Goal: Communication & Community: Connect with others

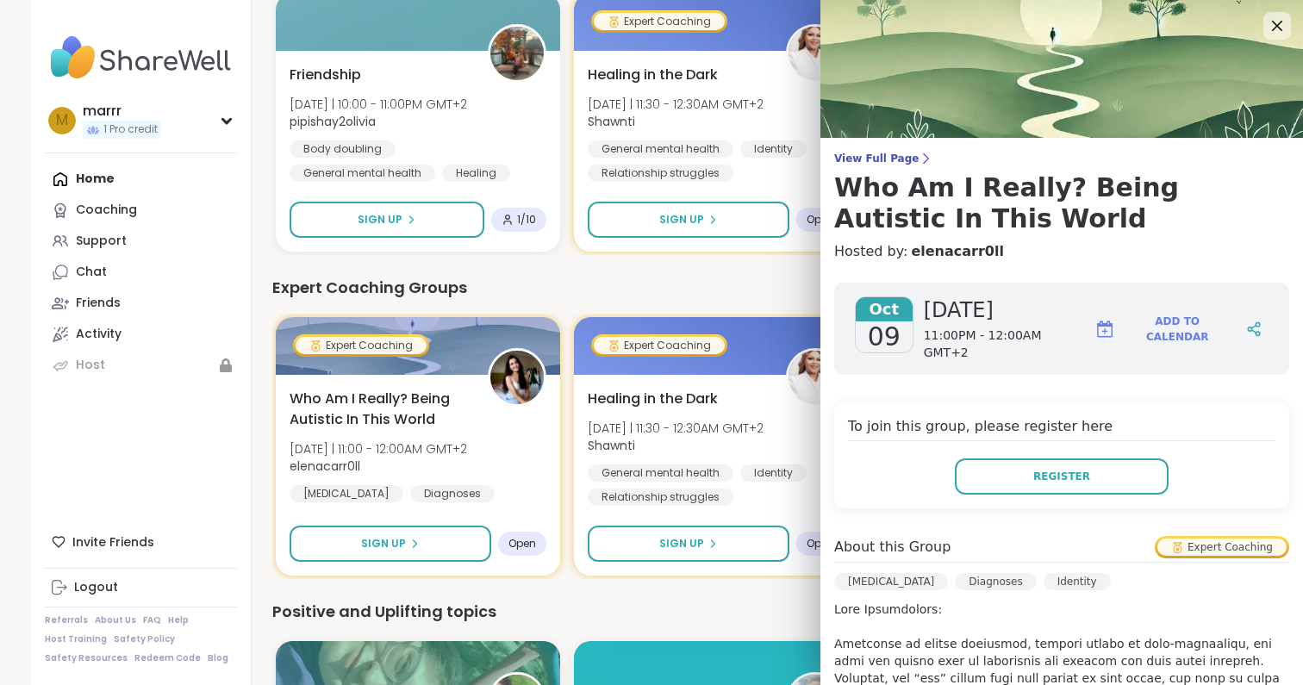
scroll to position [387, 0]
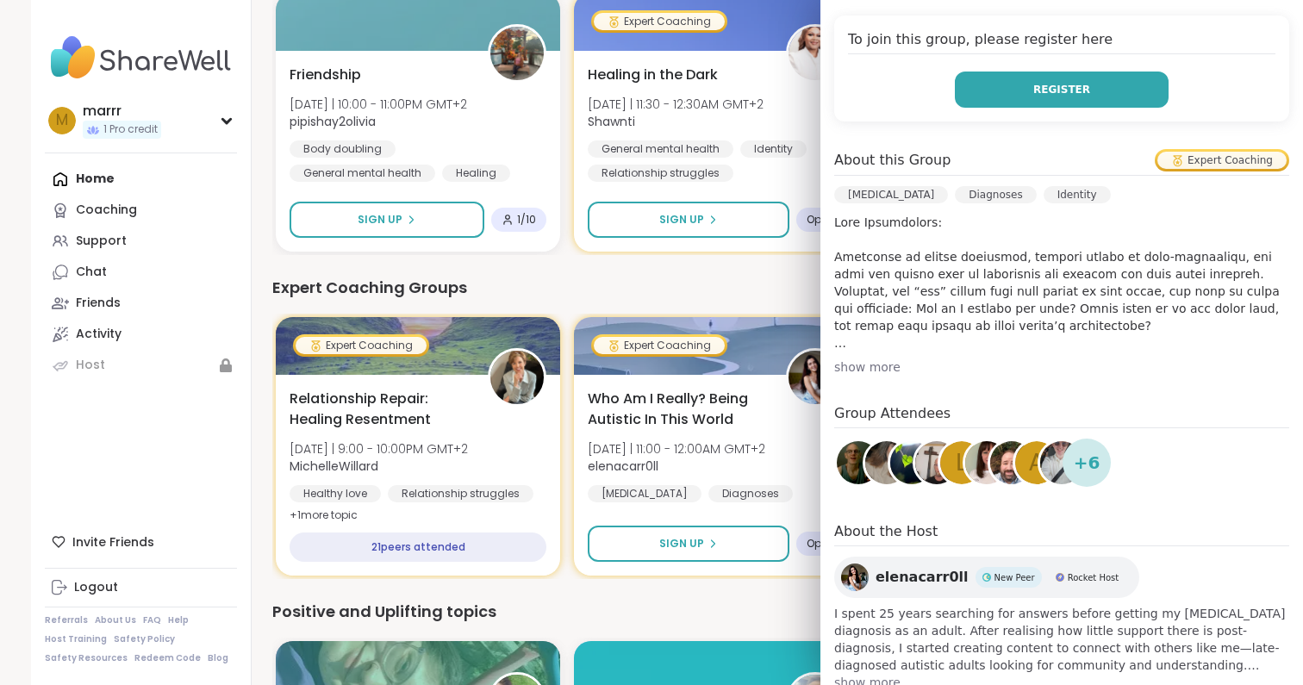
click at [1071, 87] on span "Register" at bounding box center [1062, 90] width 57 height 16
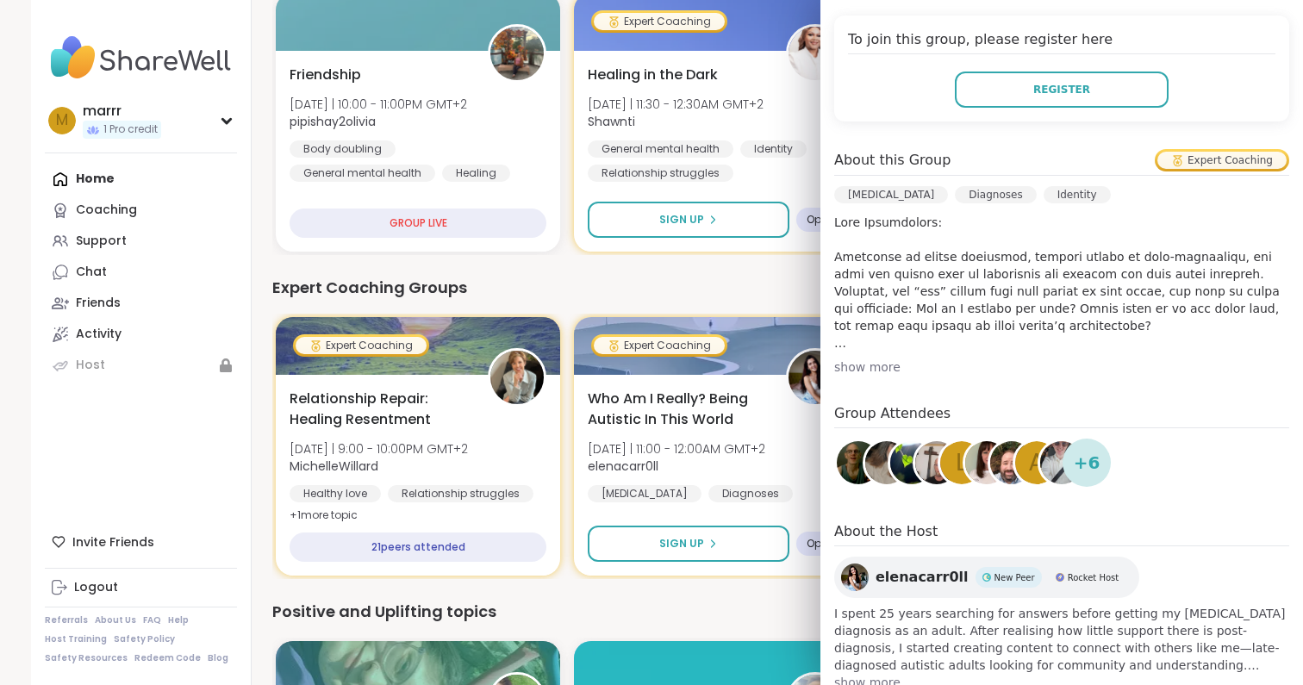
scroll to position [427, 0]
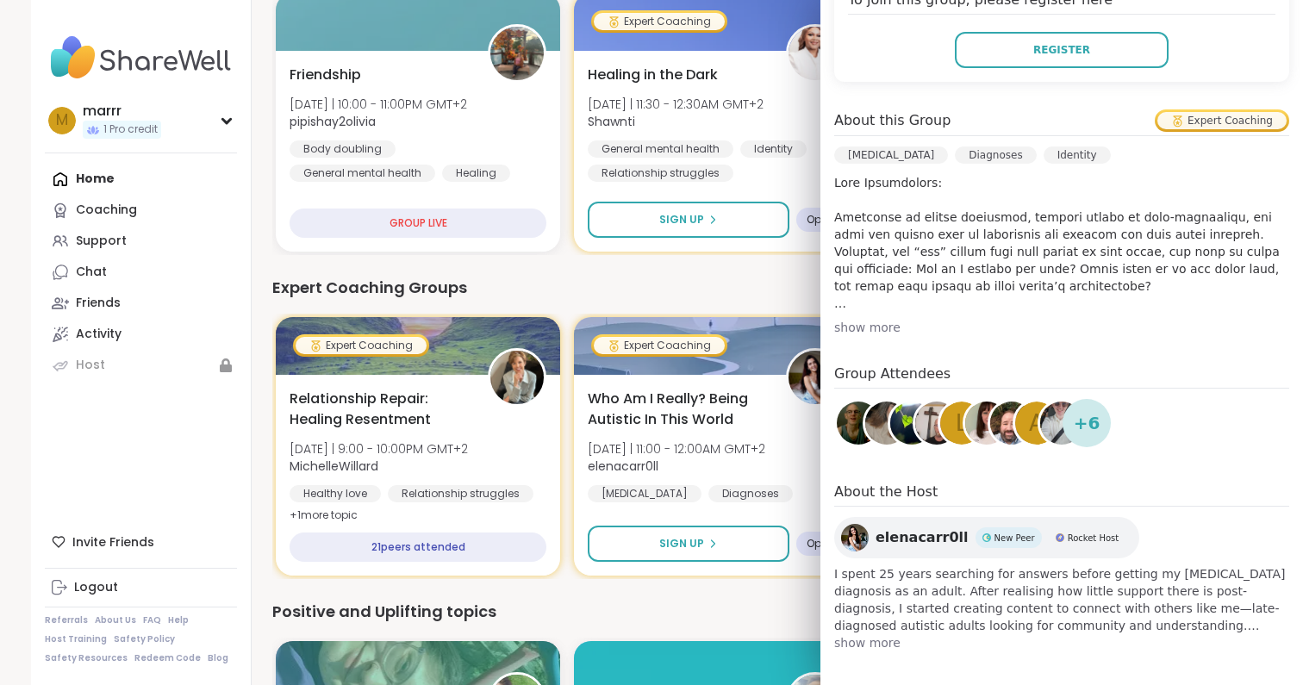
click at [901, 533] on span "elenacarr0ll" at bounding box center [922, 538] width 93 height 21
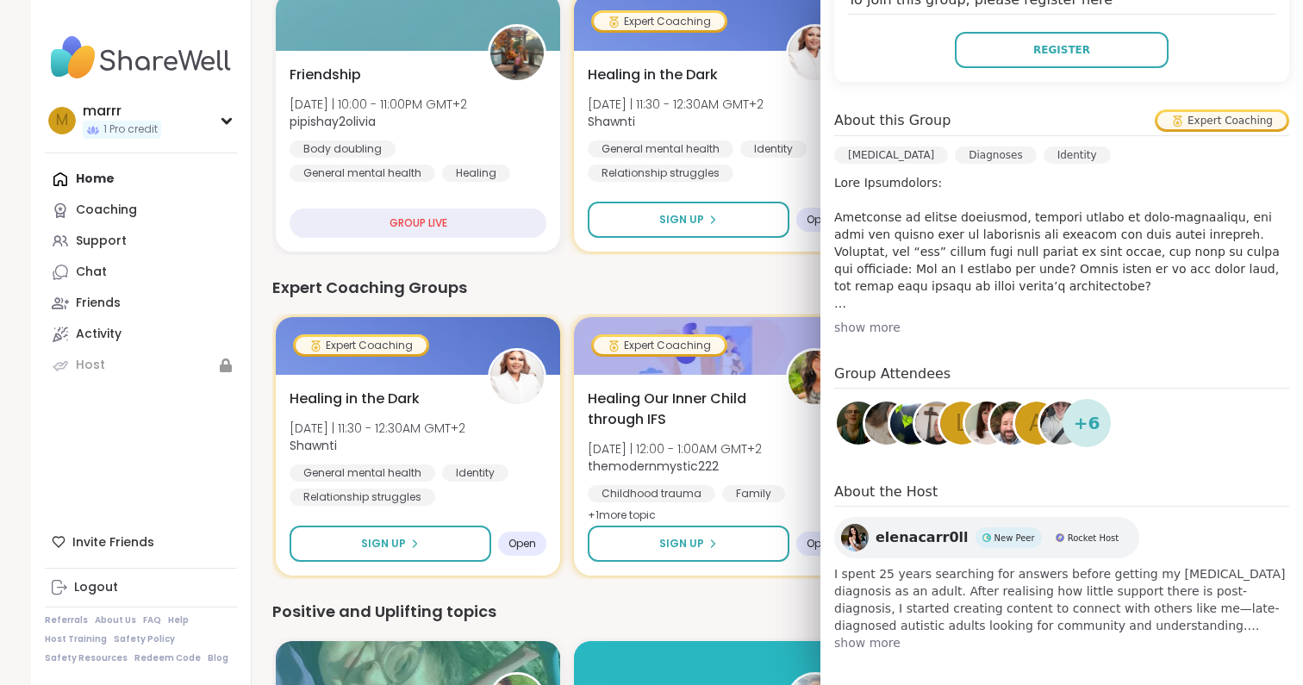
scroll to position [332, 1]
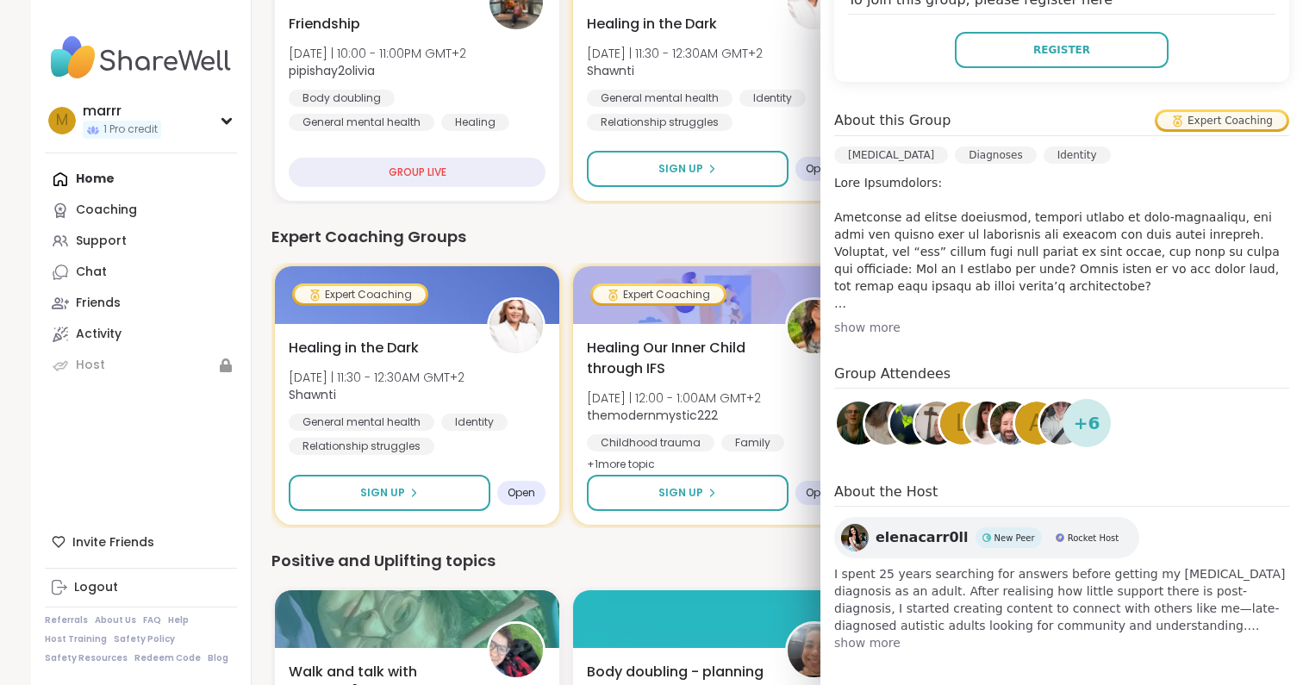
click at [915, 535] on span "elenacarr0ll" at bounding box center [922, 538] width 93 height 21
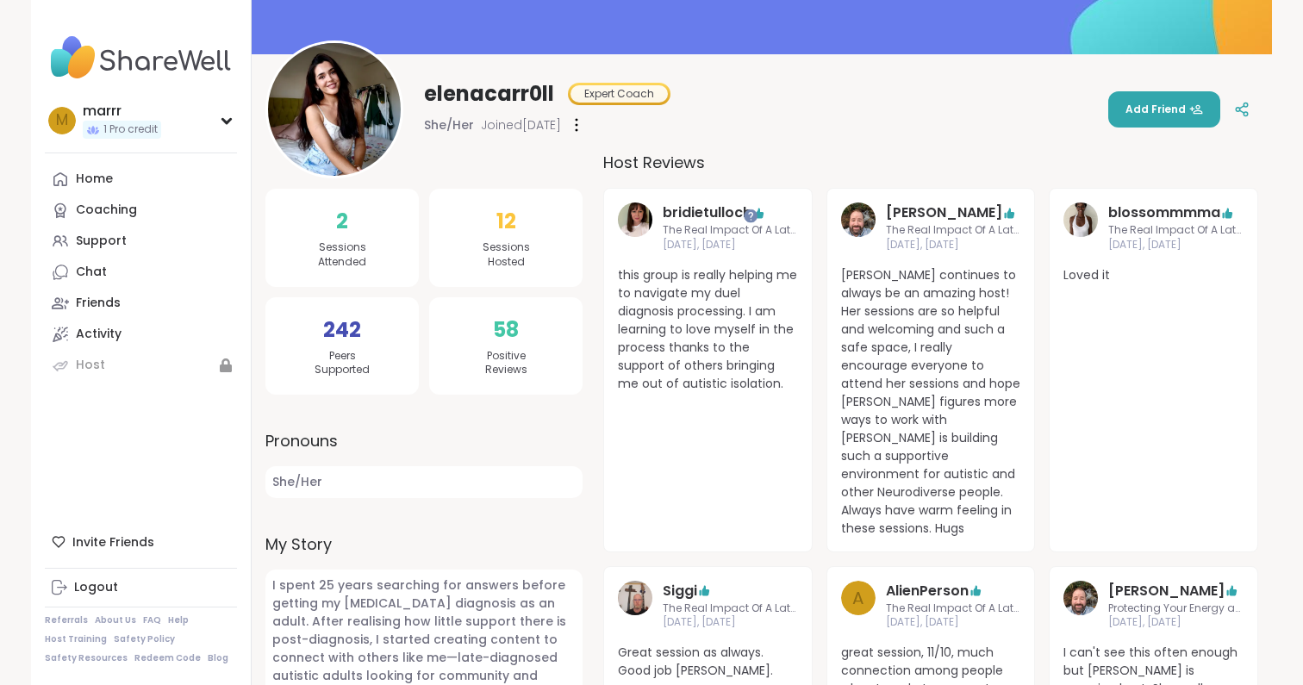
scroll to position [164, 0]
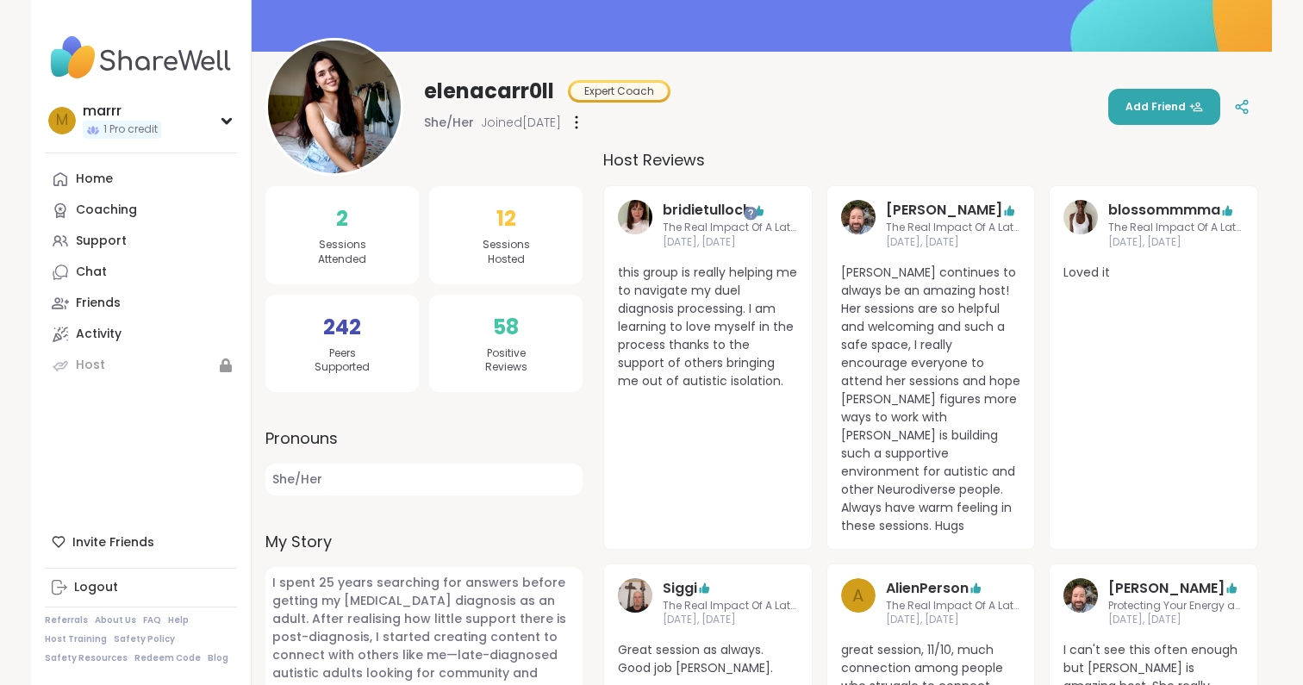
click at [1079, 227] on img at bounding box center [1081, 217] width 34 height 34
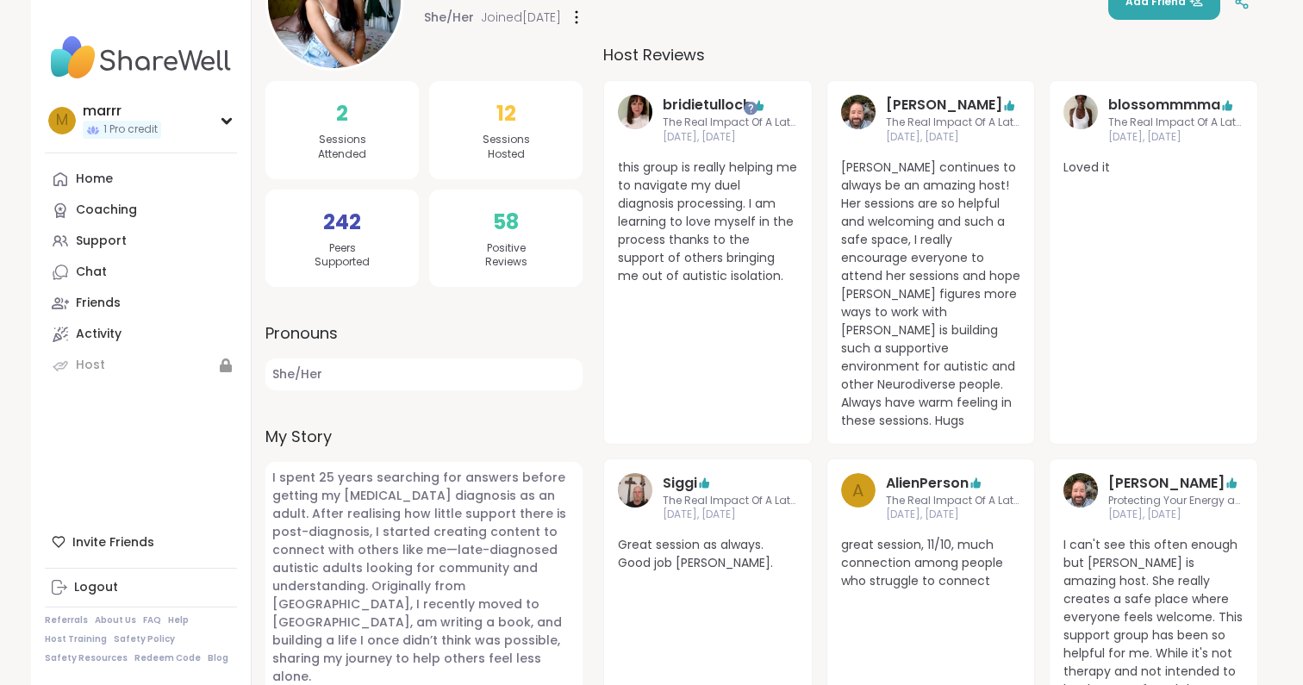
scroll to position [319, 0]
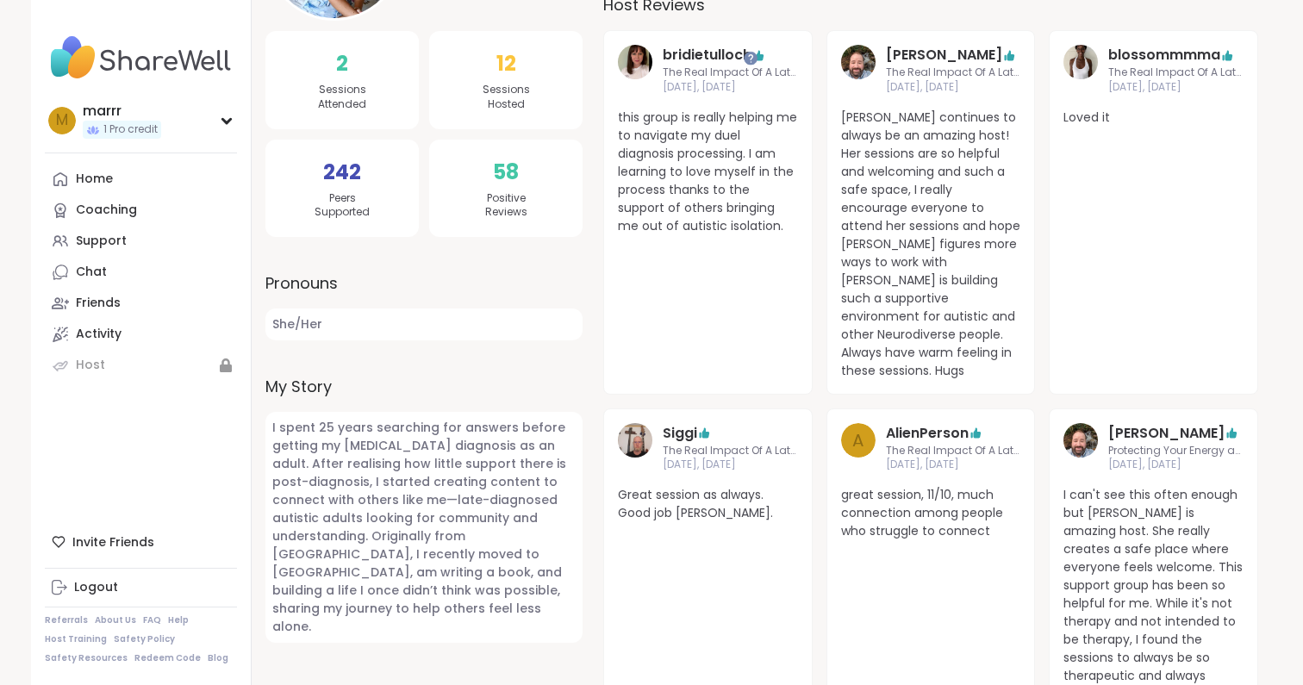
click at [642, 428] on img at bounding box center [635, 440] width 34 height 34
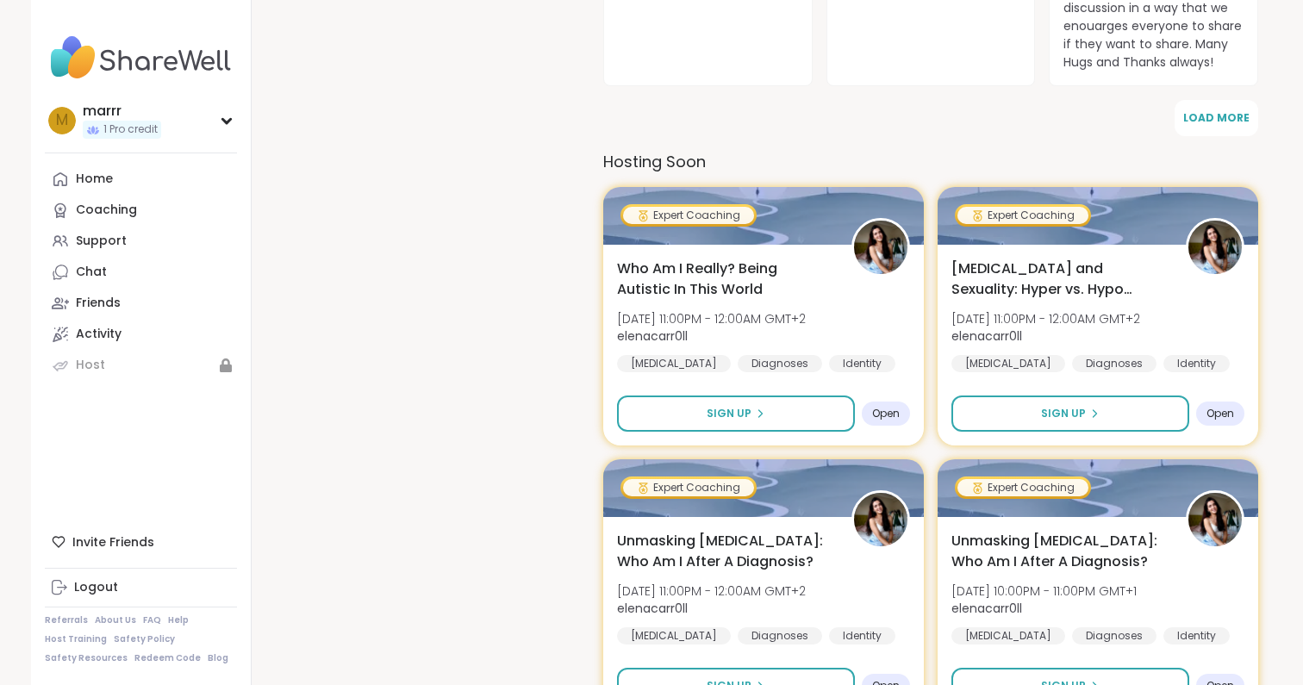
scroll to position [1095, 0]
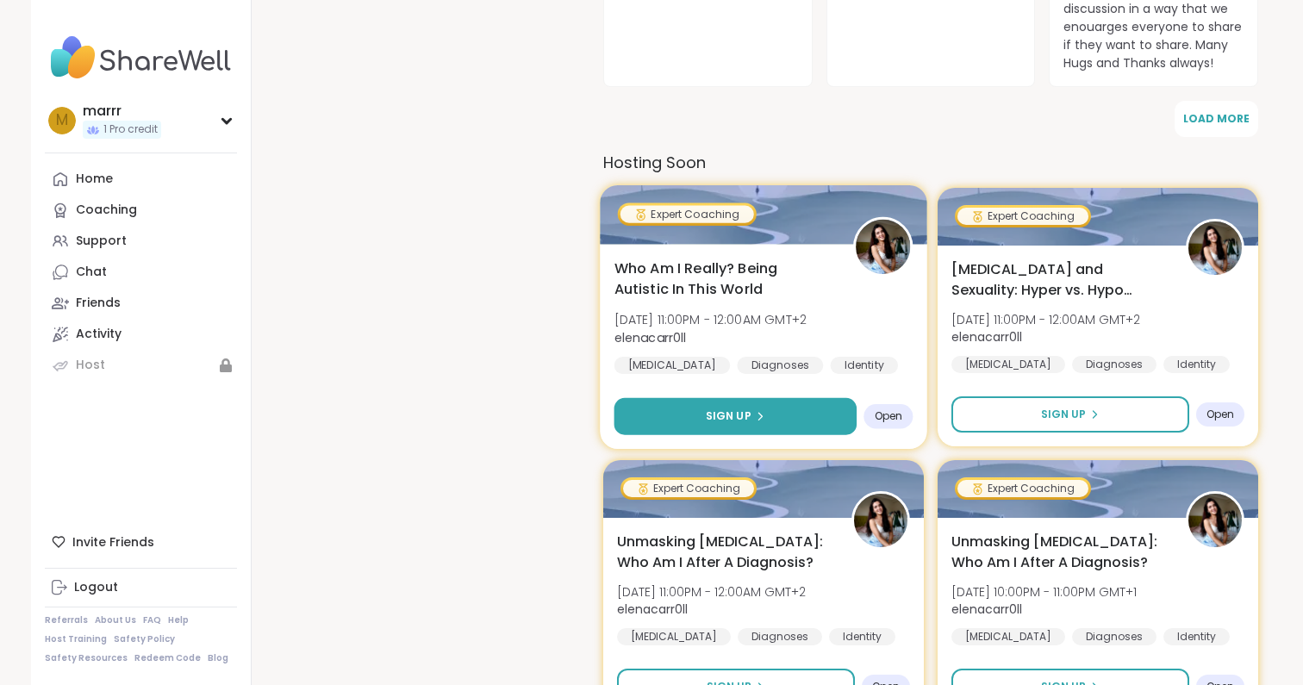
click at [738, 409] on span "Sign Up" at bounding box center [729, 417] width 46 height 16
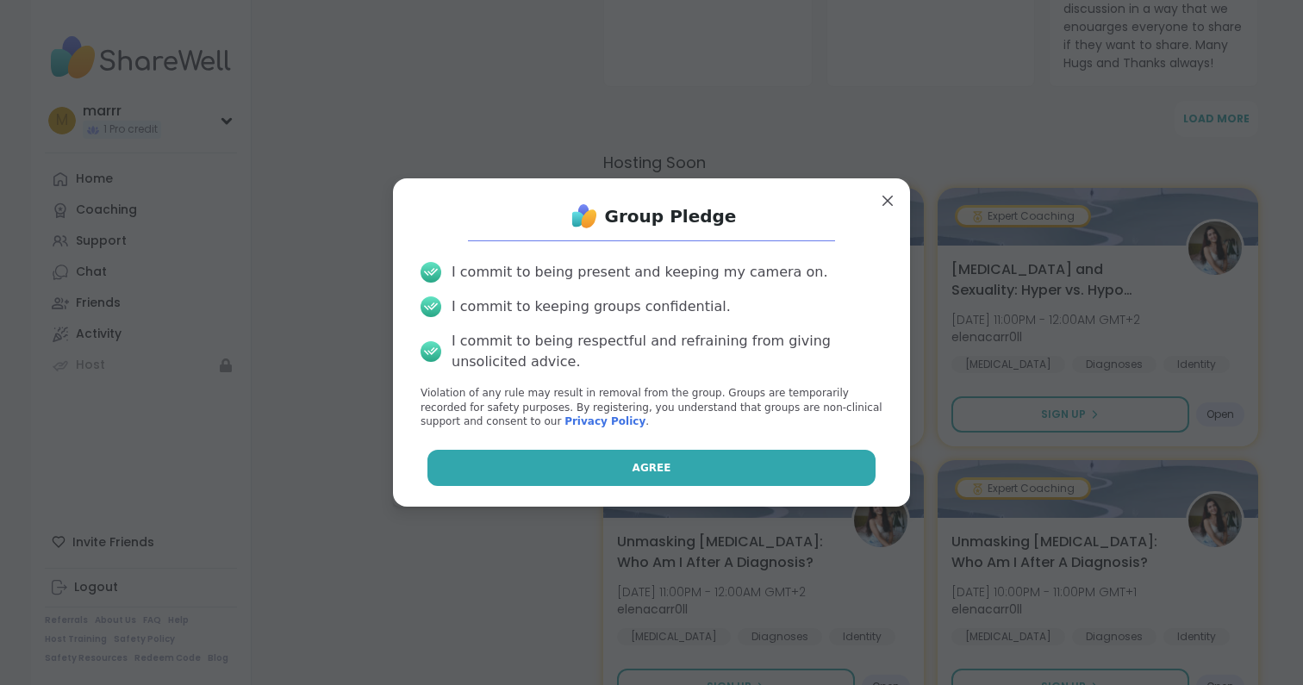
click at [671, 472] on button "Agree" at bounding box center [652, 468] width 449 height 36
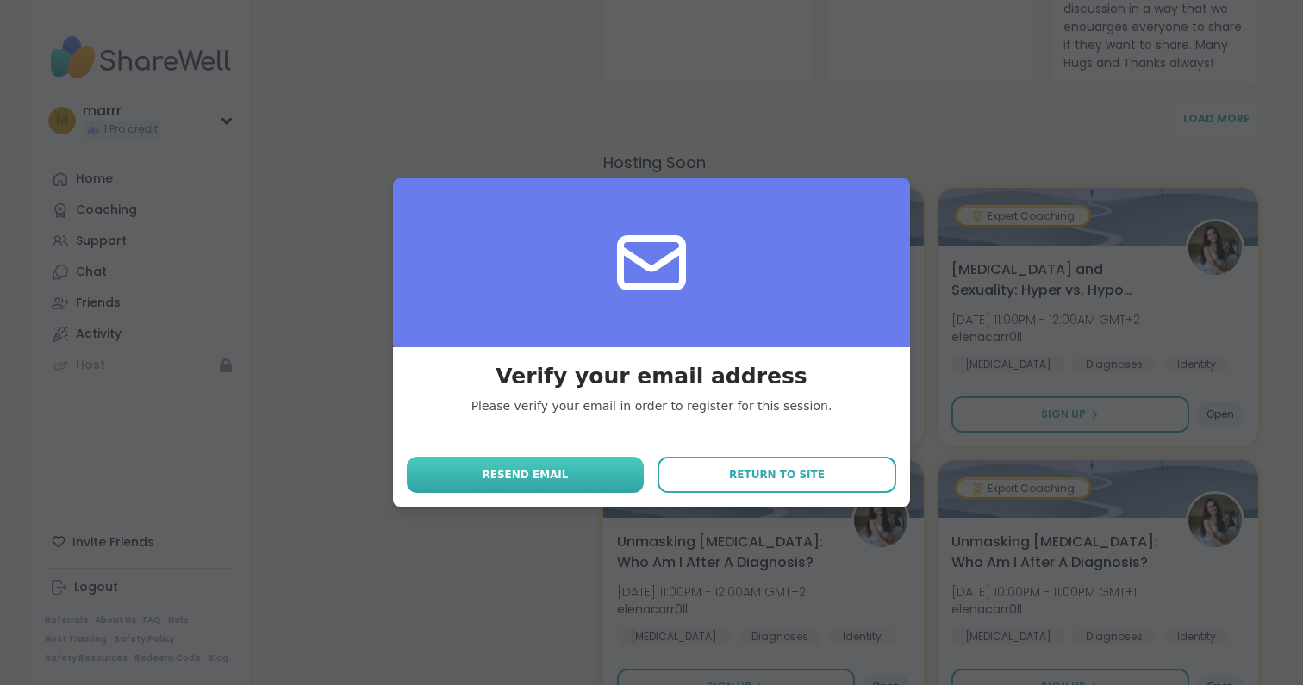
click at [560, 472] on span "Resend email" at bounding box center [525, 475] width 86 height 16
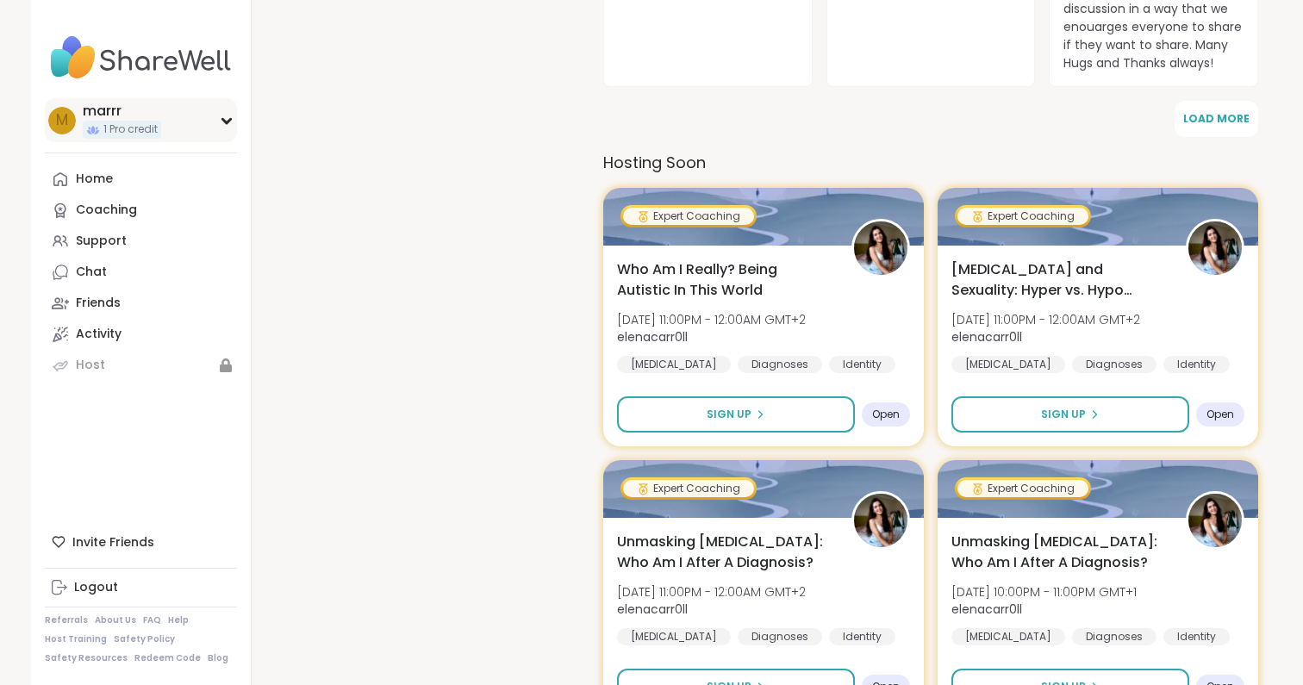
click at [231, 111] on div "m marrr 1 Pro credit" at bounding box center [141, 120] width 192 height 44
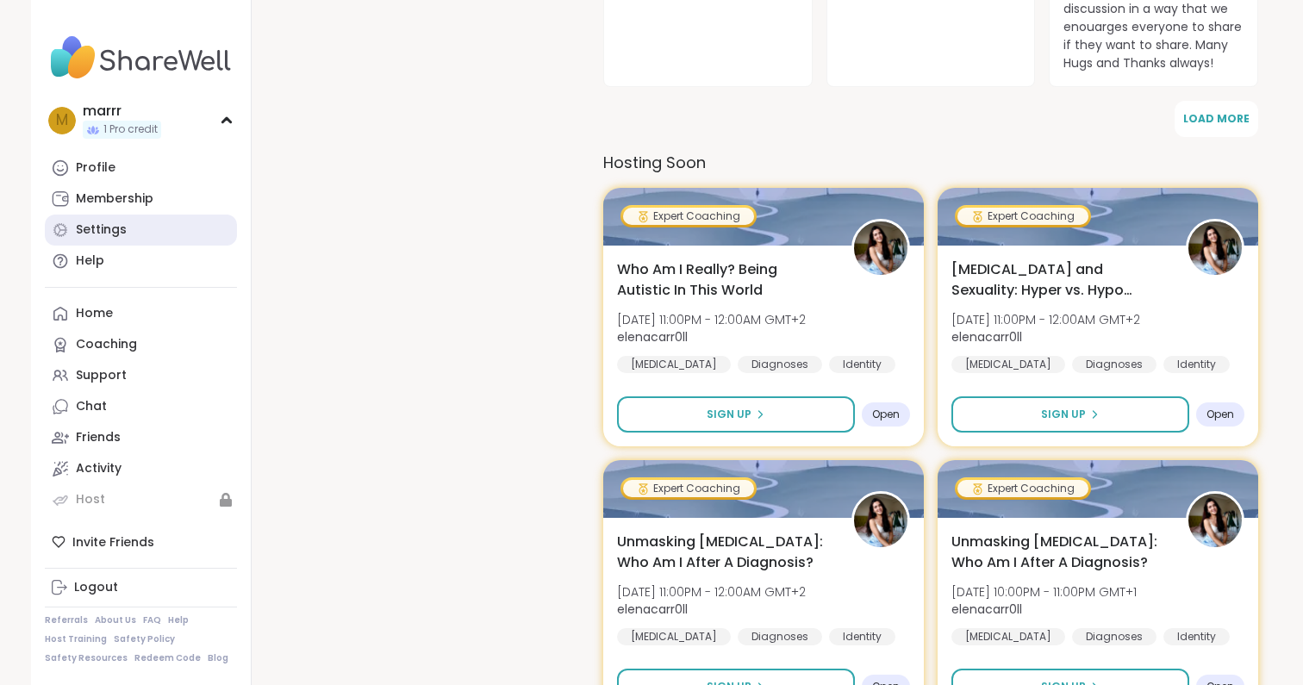
click at [108, 227] on div "Settings" at bounding box center [101, 230] width 51 height 17
select select "**"
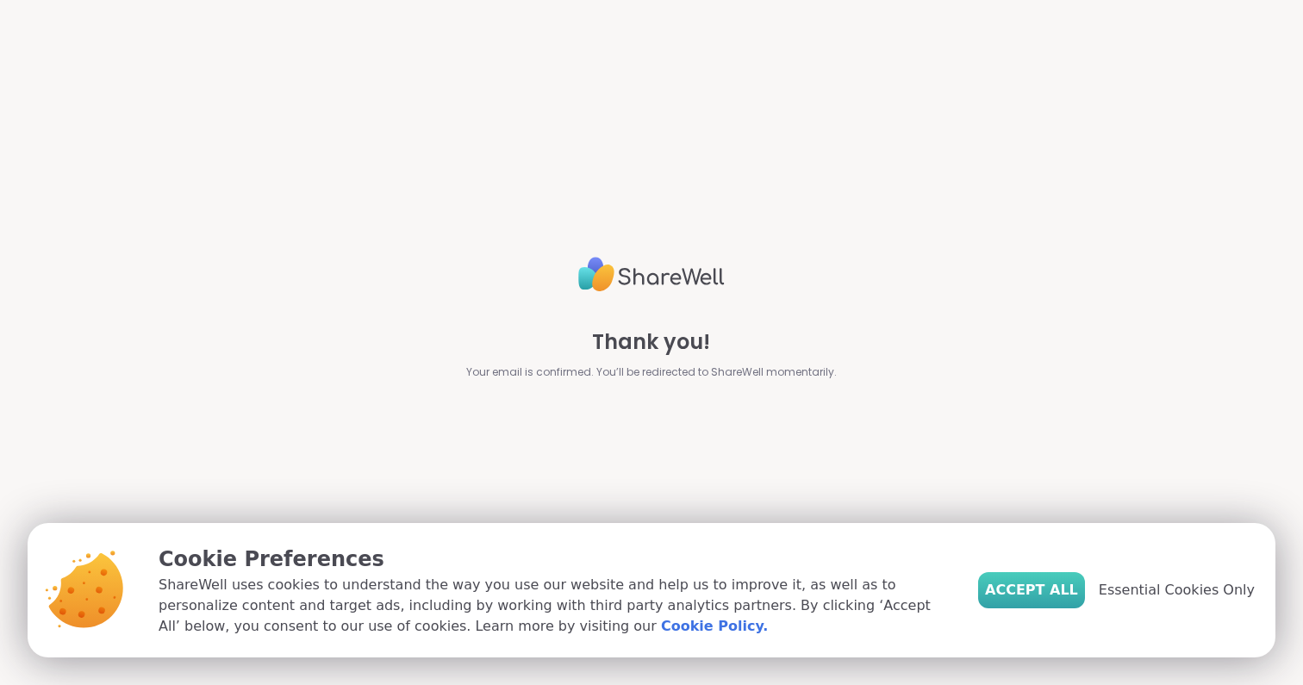
click at [1059, 592] on span "Accept All" at bounding box center [1031, 590] width 93 height 21
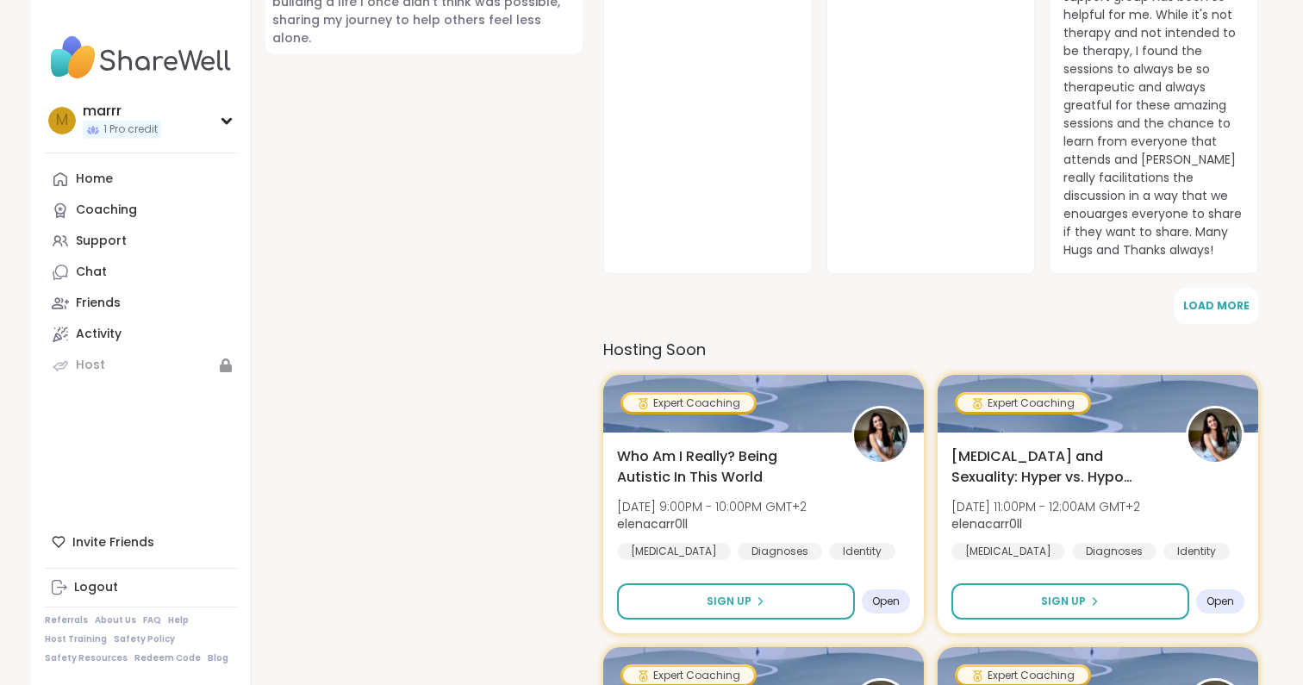
scroll to position [952, 0]
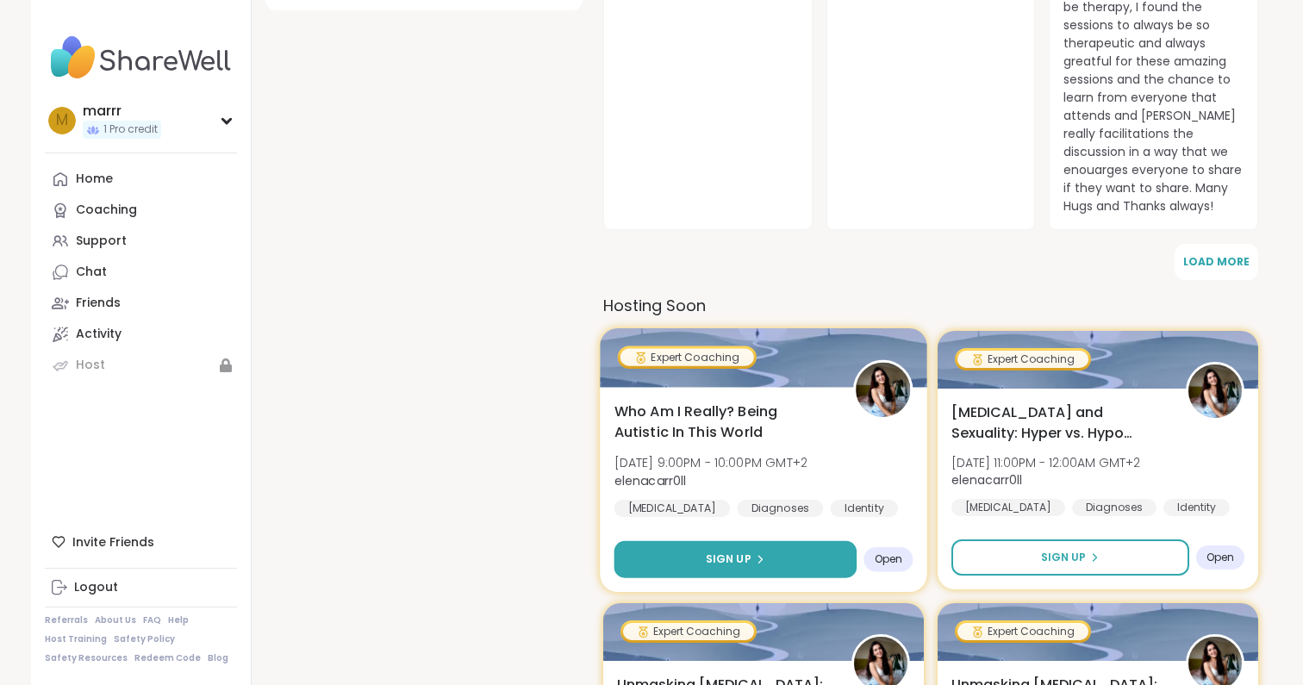
click at [733, 552] on span "Sign Up" at bounding box center [729, 560] width 46 height 16
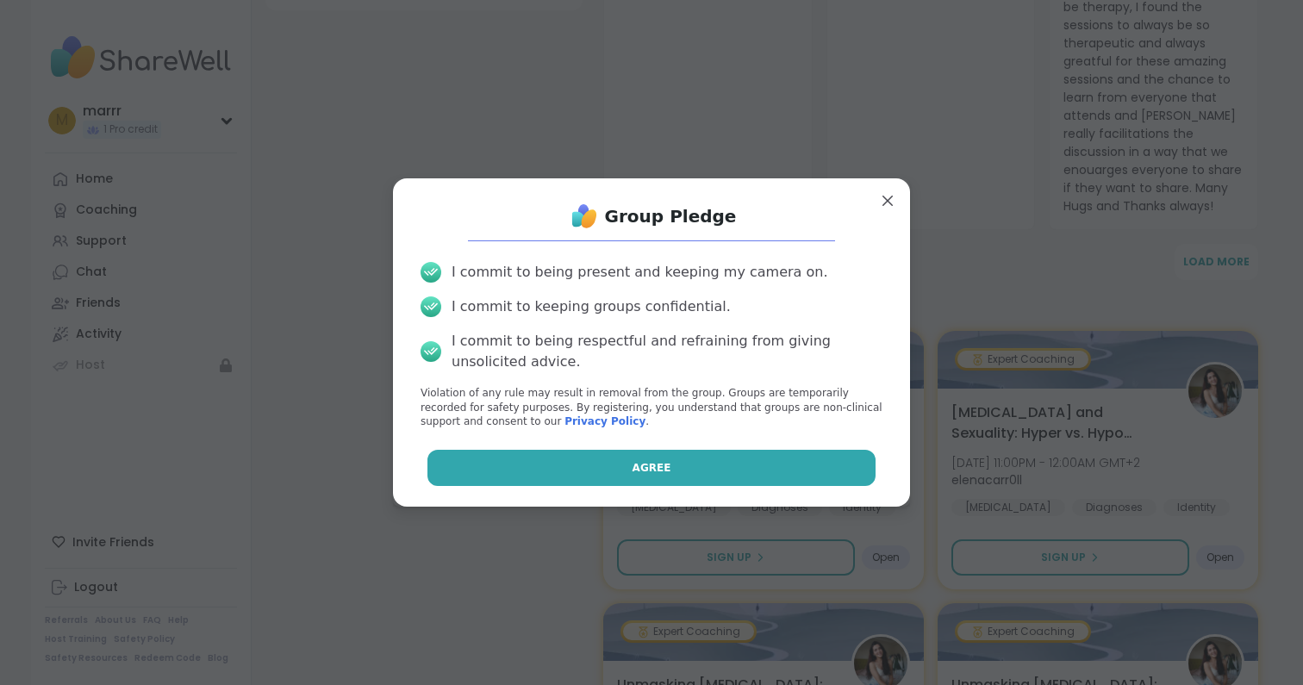
click at [648, 468] on span "Agree" at bounding box center [652, 468] width 39 height 16
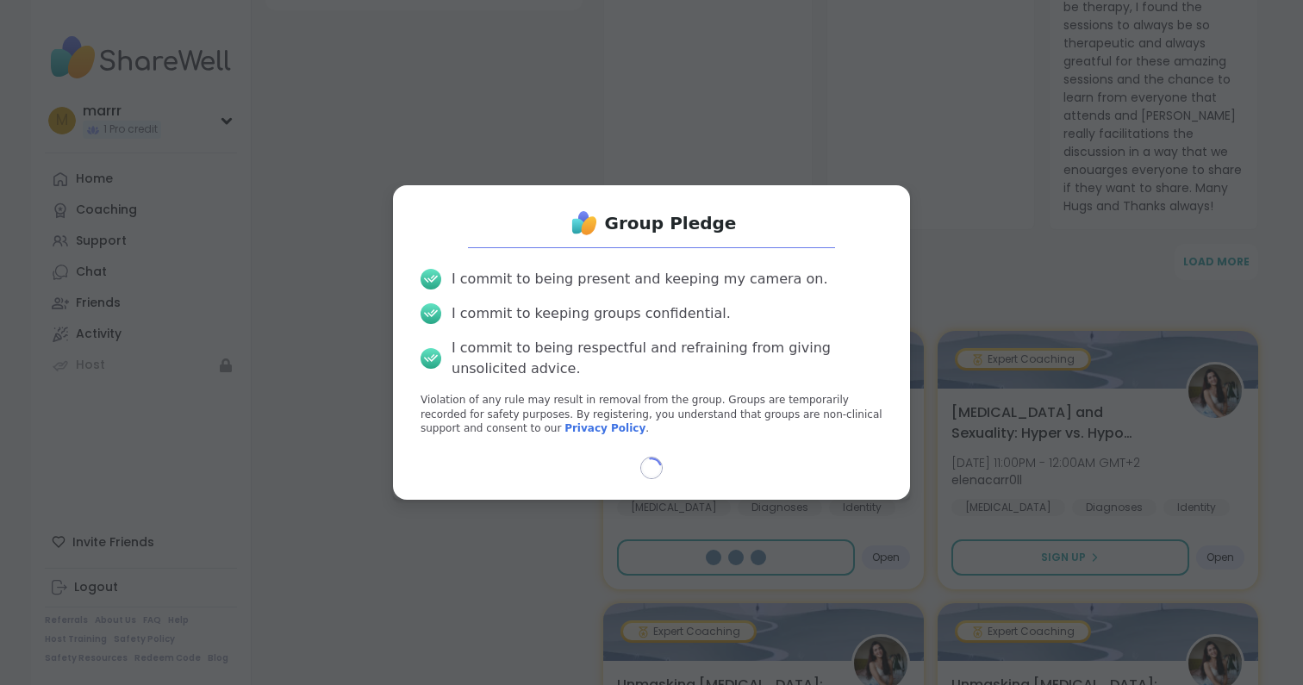
select select "**"
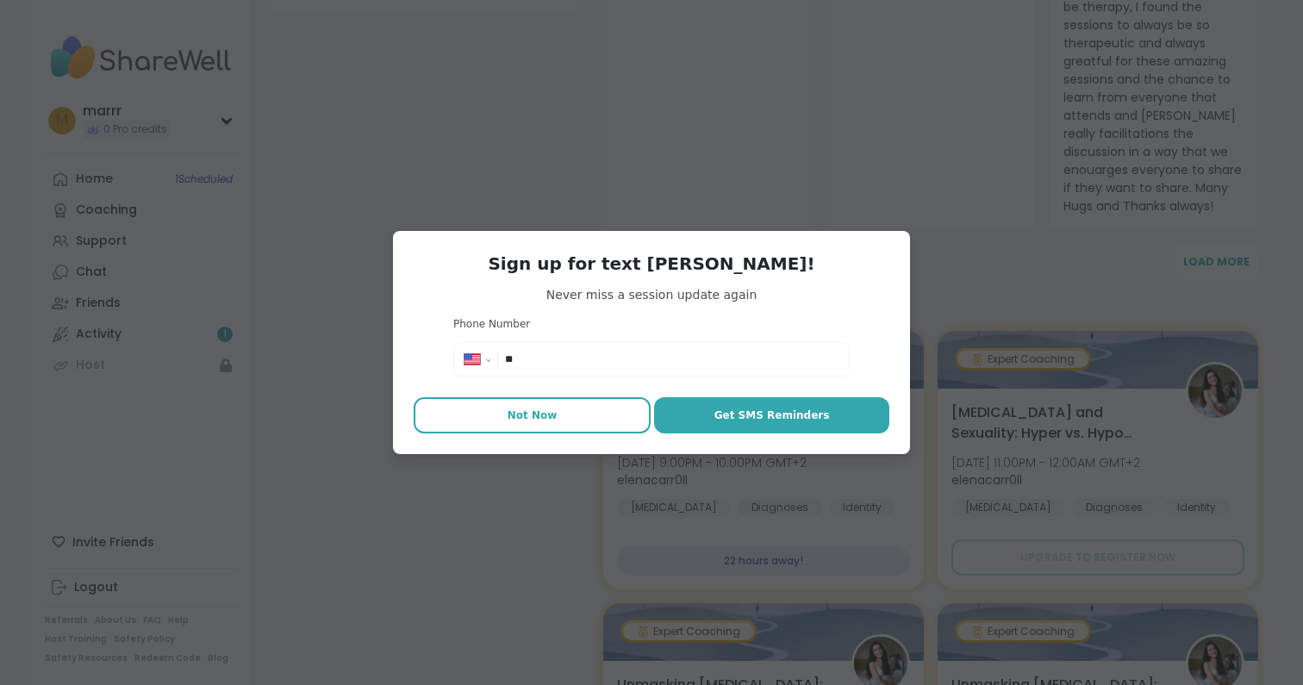
click at [534, 417] on span "Not Now" at bounding box center [533, 416] width 50 height 16
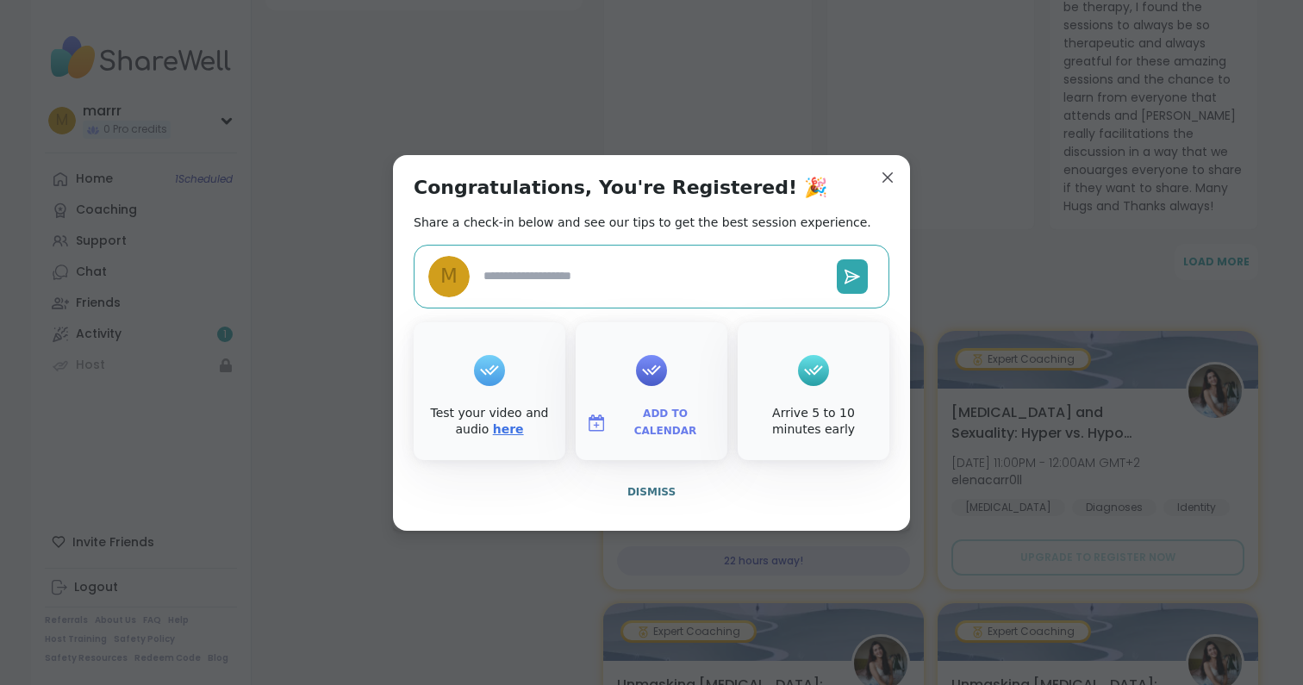
click at [506, 433] on link "here" at bounding box center [508, 429] width 31 height 14
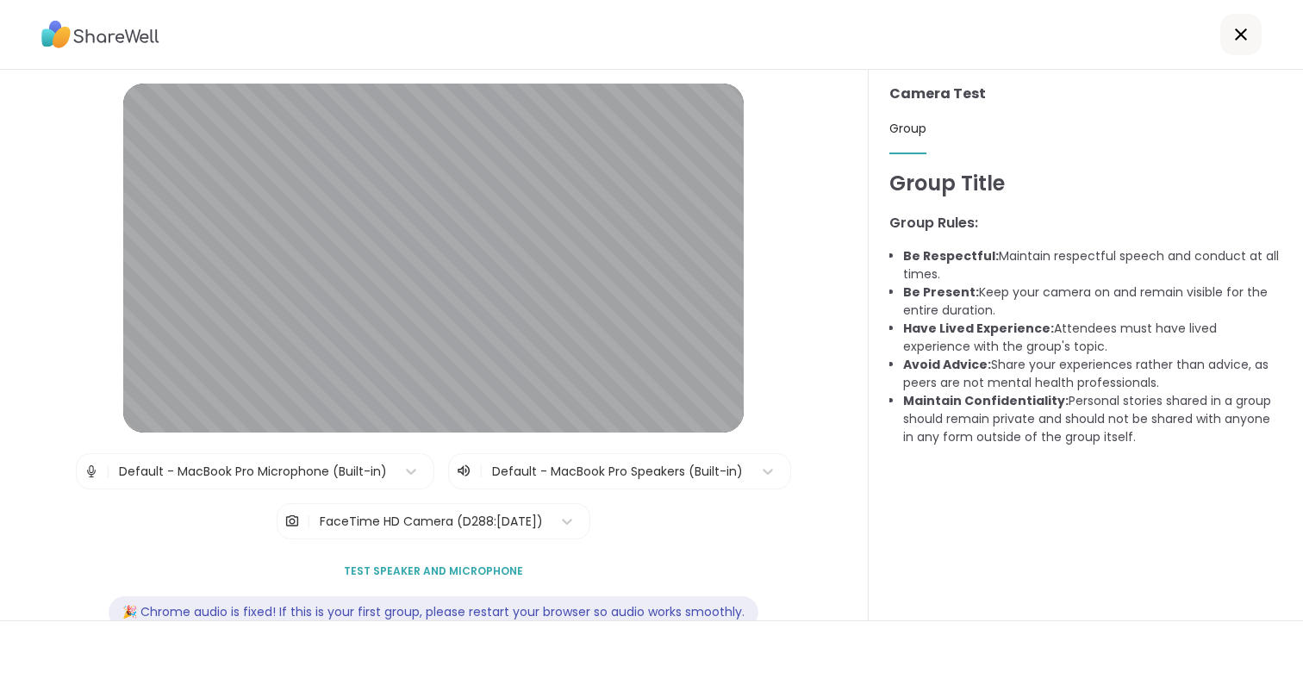
click at [1236, 33] on icon at bounding box center [1241, 34] width 21 height 21
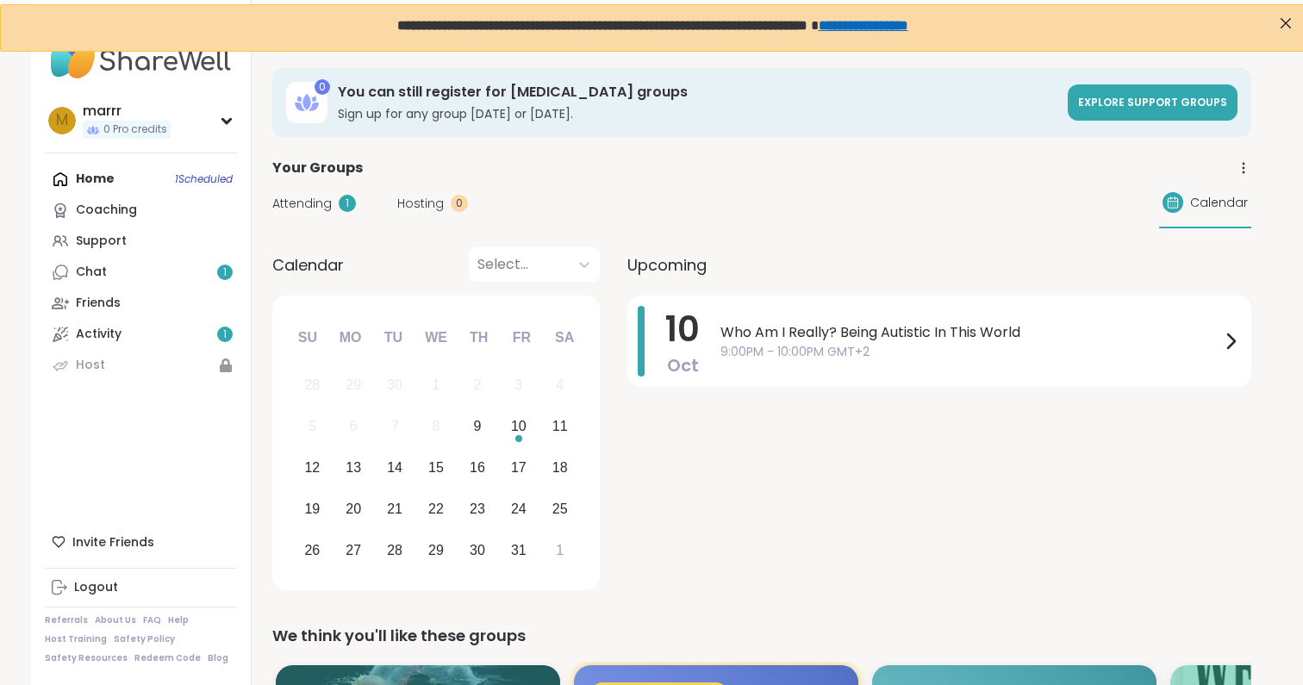
click at [314, 196] on span "Attending" at bounding box center [301, 204] width 59 height 18
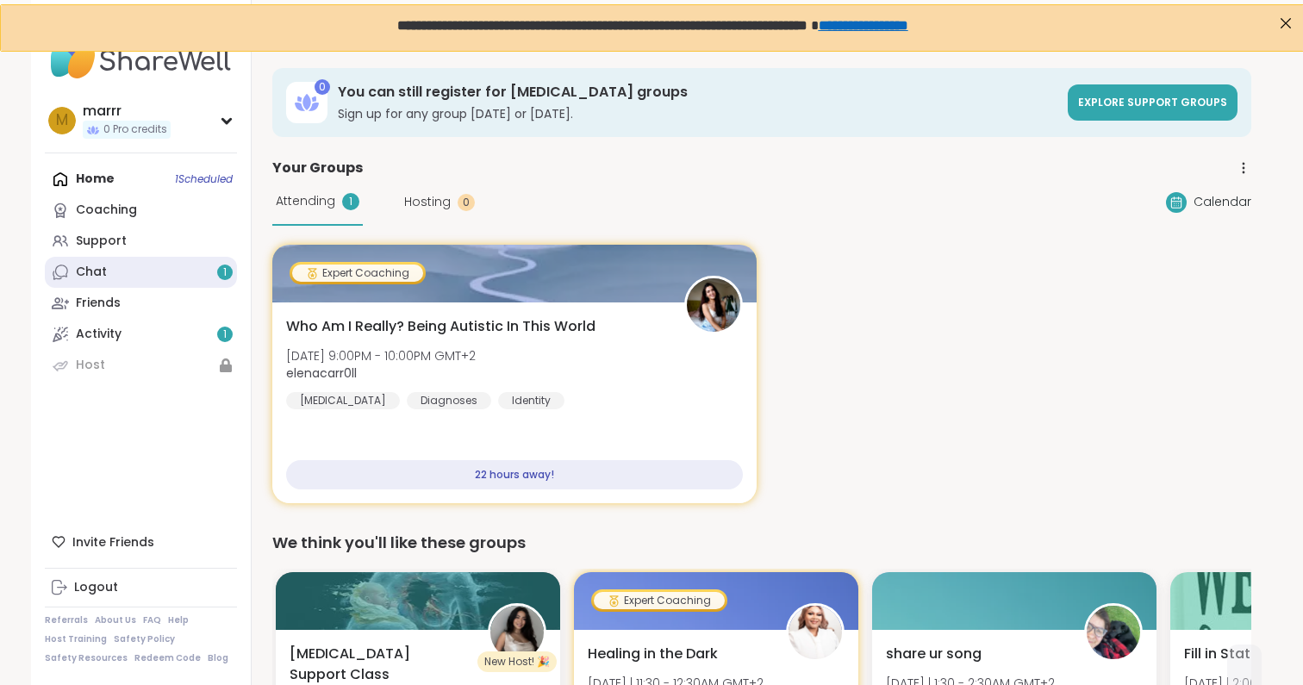
click at [128, 274] on link "Chat 1" at bounding box center [141, 272] width 192 height 31
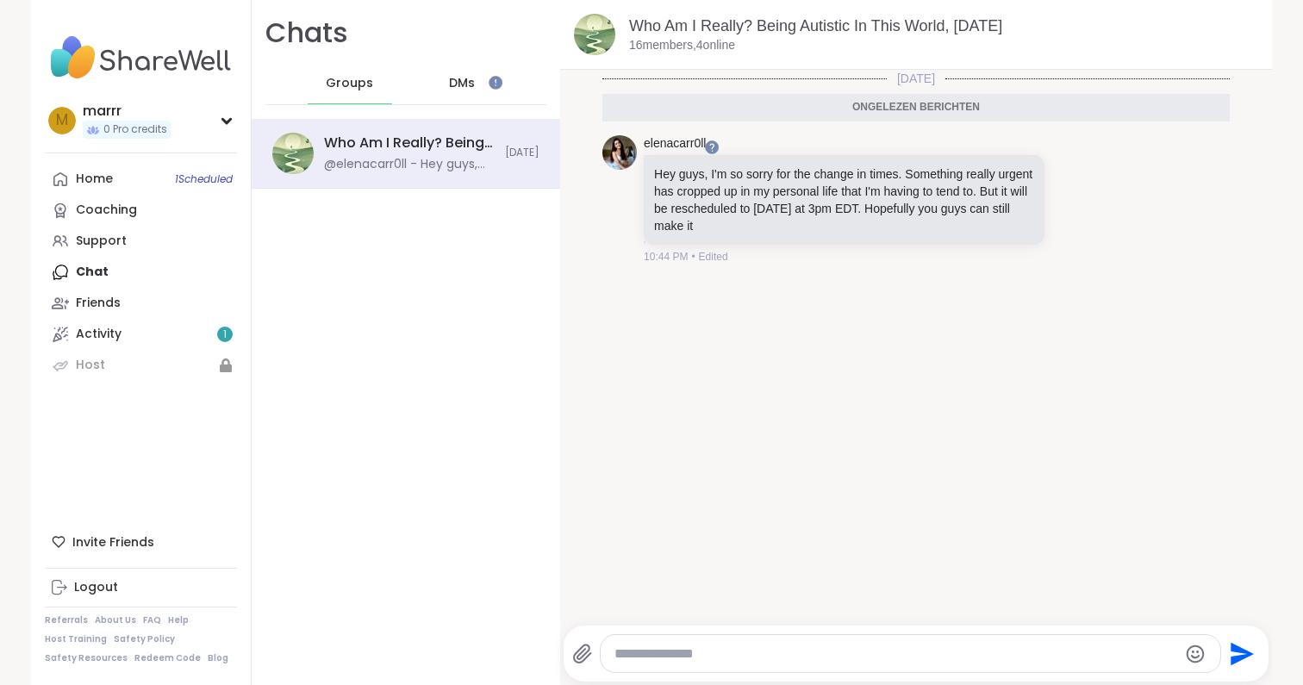
click at [464, 72] on div "DMs" at bounding box center [463, 83] width 84 height 41
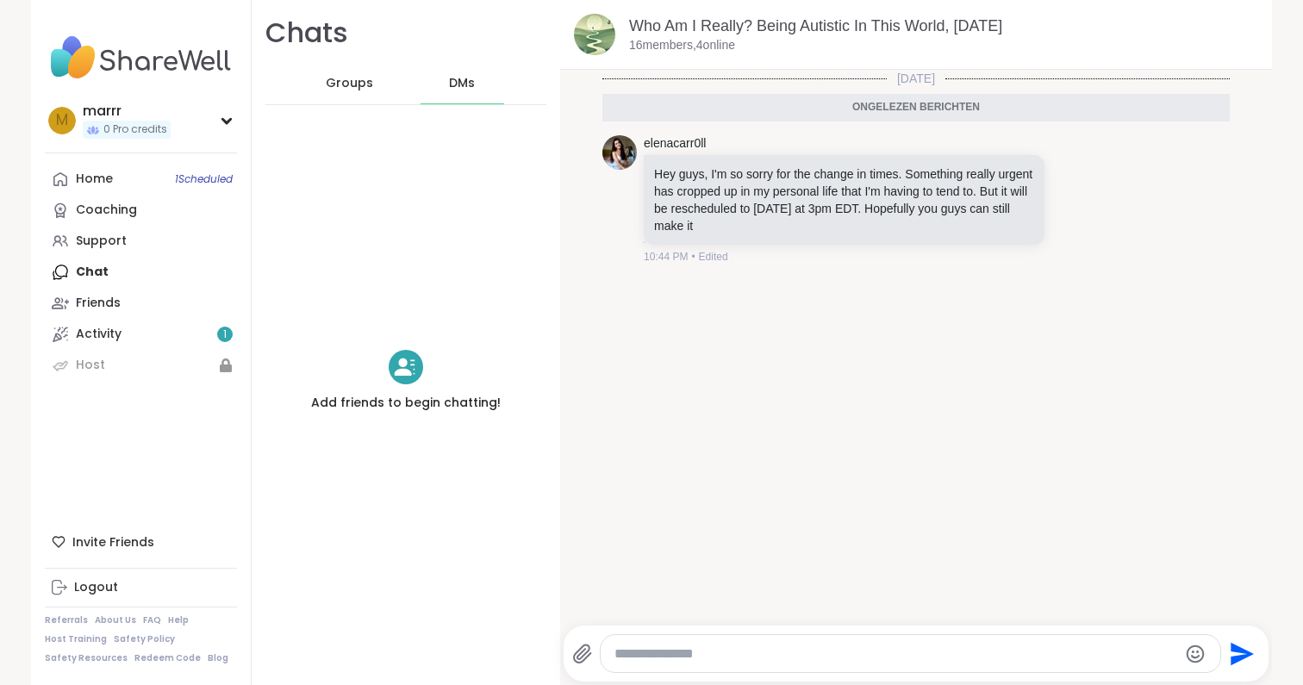
click at [340, 85] on span "Groups" at bounding box center [349, 83] width 47 height 17
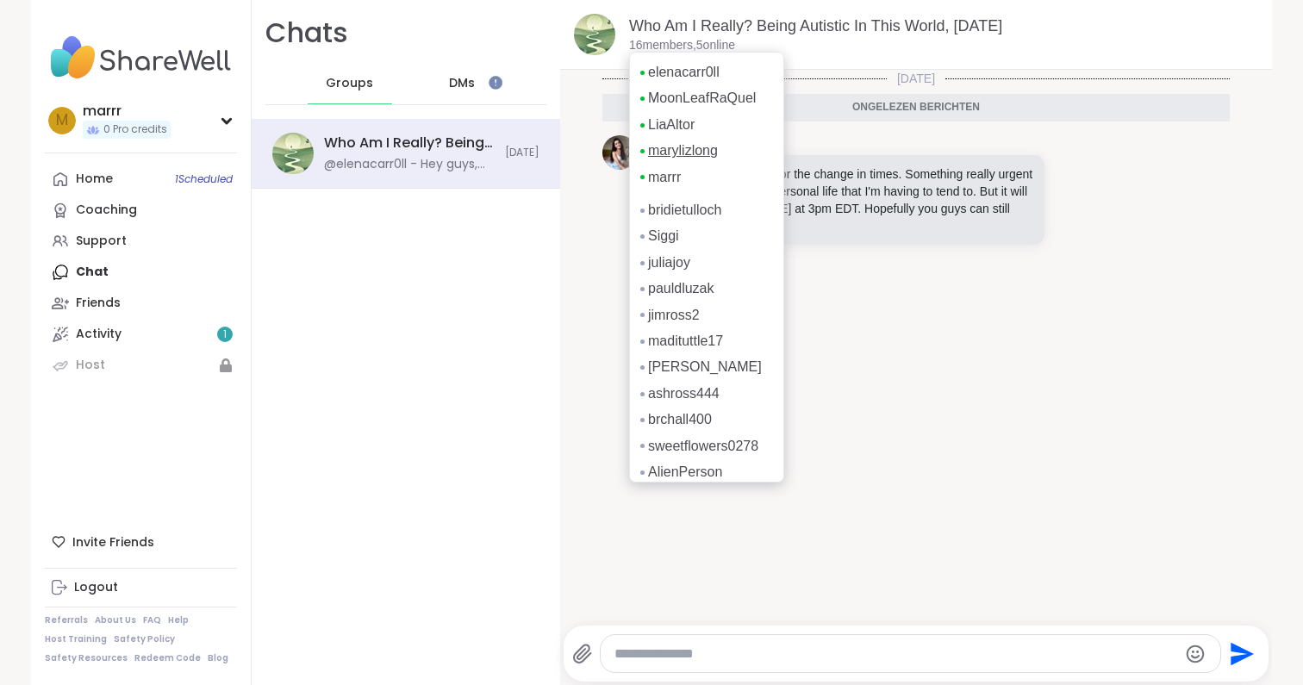
click at [684, 152] on link "marylizlong" at bounding box center [683, 150] width 70 height 19
click at [669, 173] on link "marrr" at bounding box center [664, 177] width 33 height 19
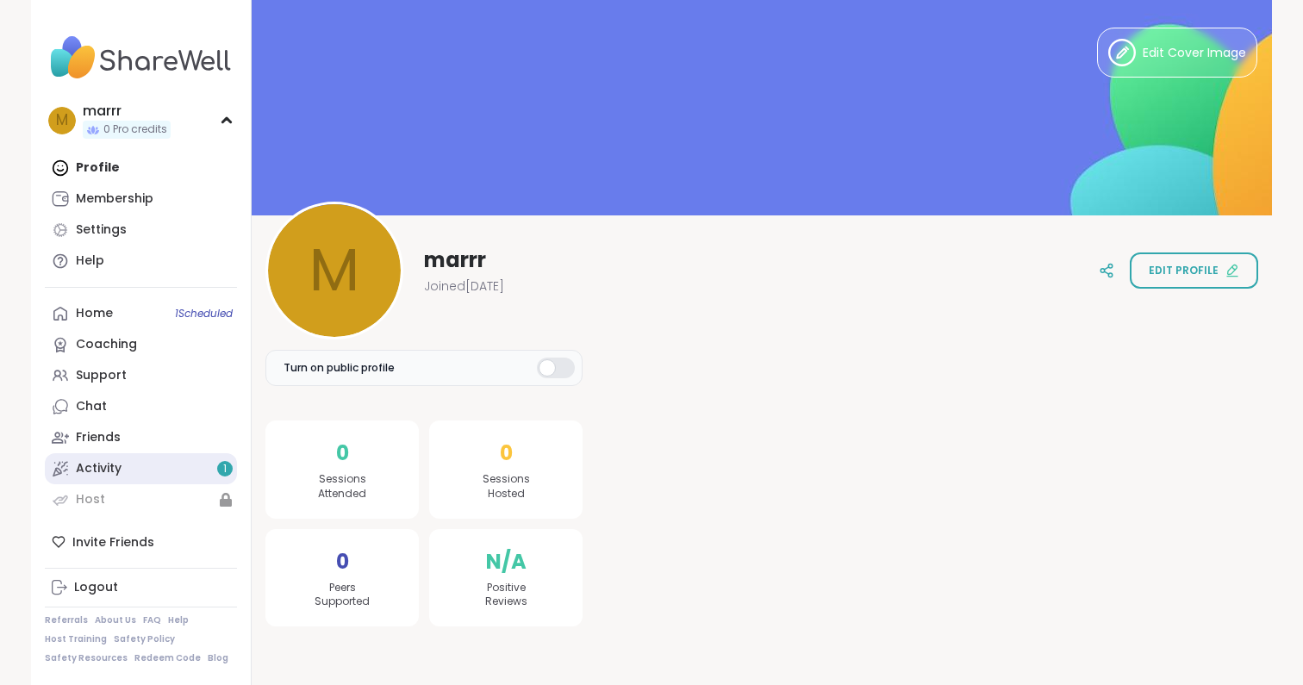
click at [167, 465] on link "Activity 1" at bounding box center [141, 468] width 192 height 31
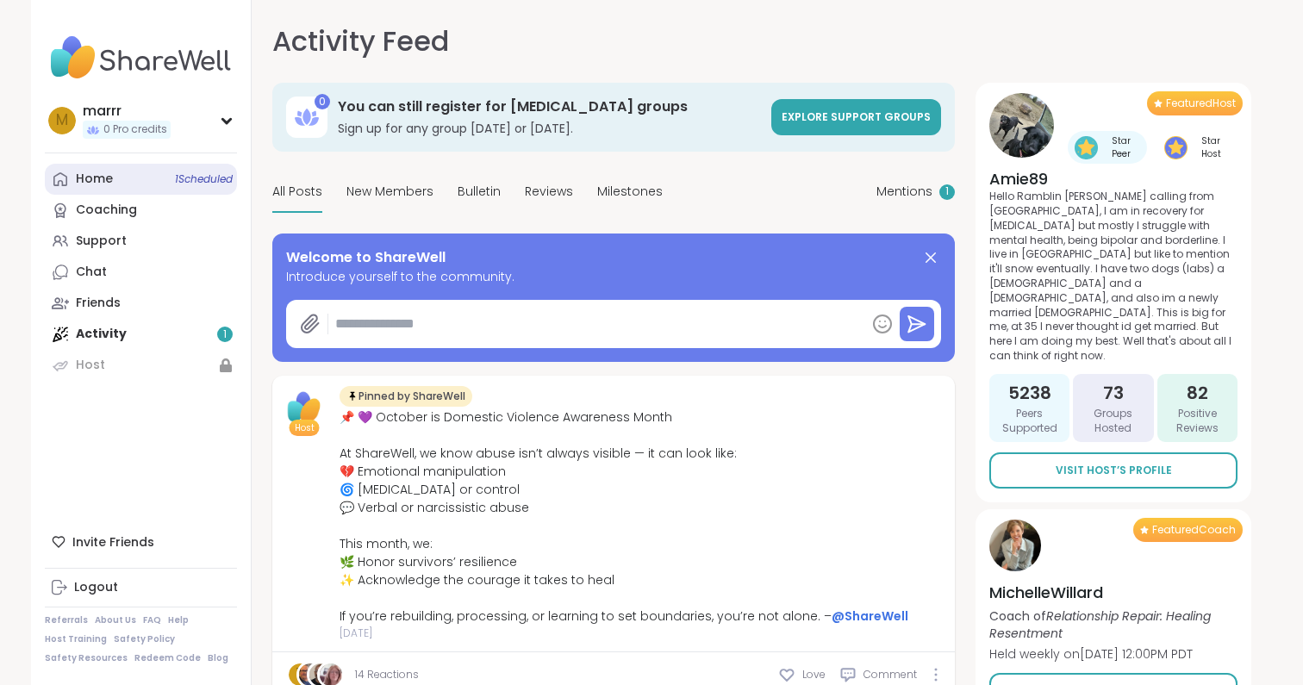
click at [151, 185] on link "Home 1 Scheduled" at bounding box center [141, 179] width 192 height 31
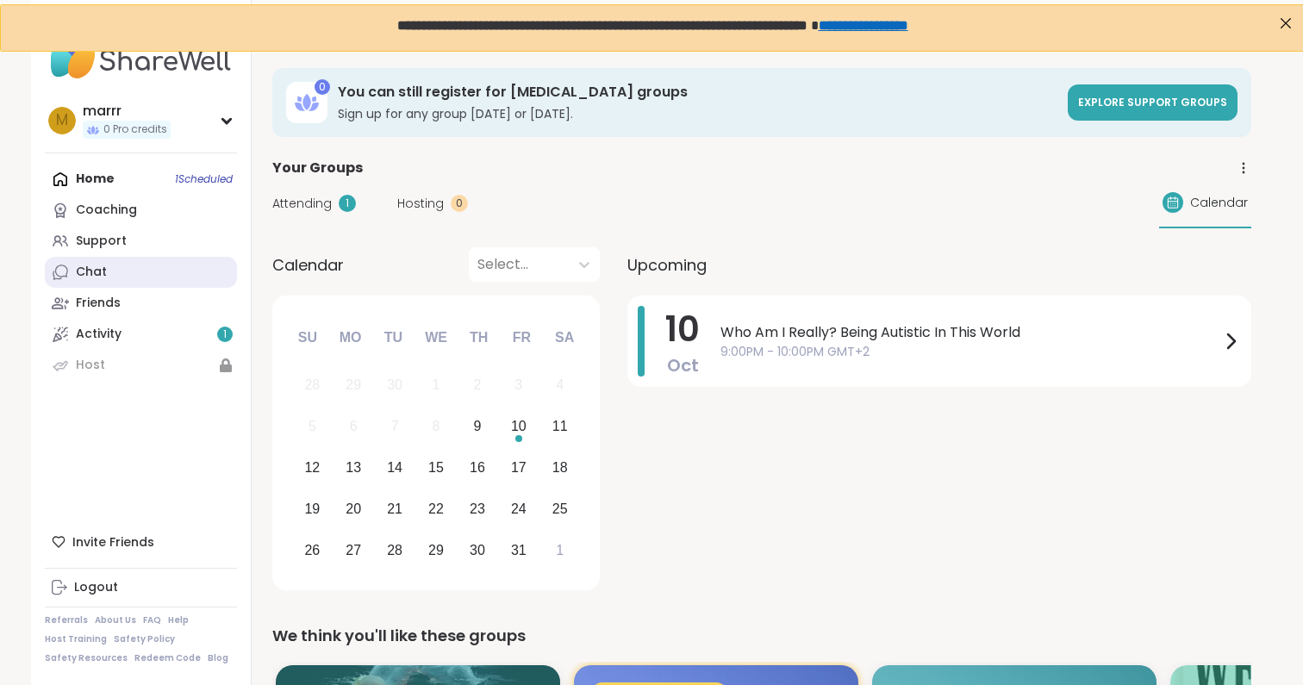
click at [96, 277] on div "Chat" at bounding box center [91, 272] width 31 height 17
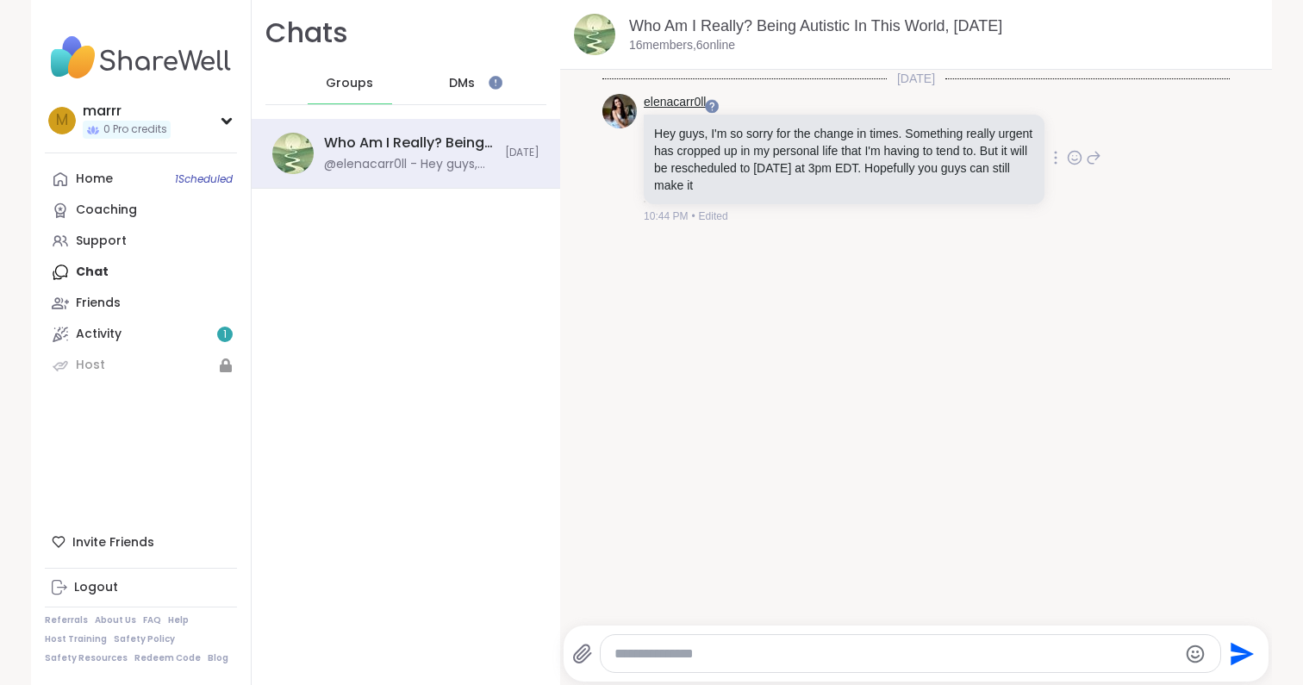
click at [671, 100] on link "elenacarr0ll" at bounding box center [675, 102] width 62 height 17
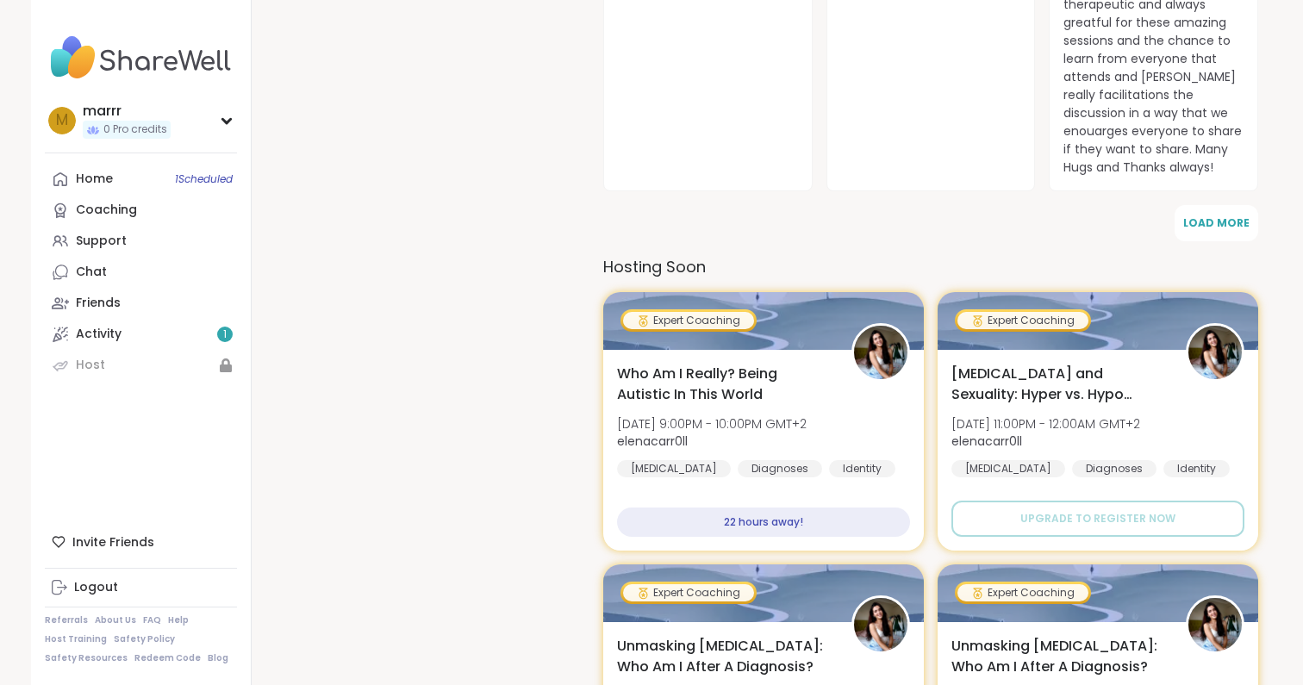
scroll to position [1084, 0]
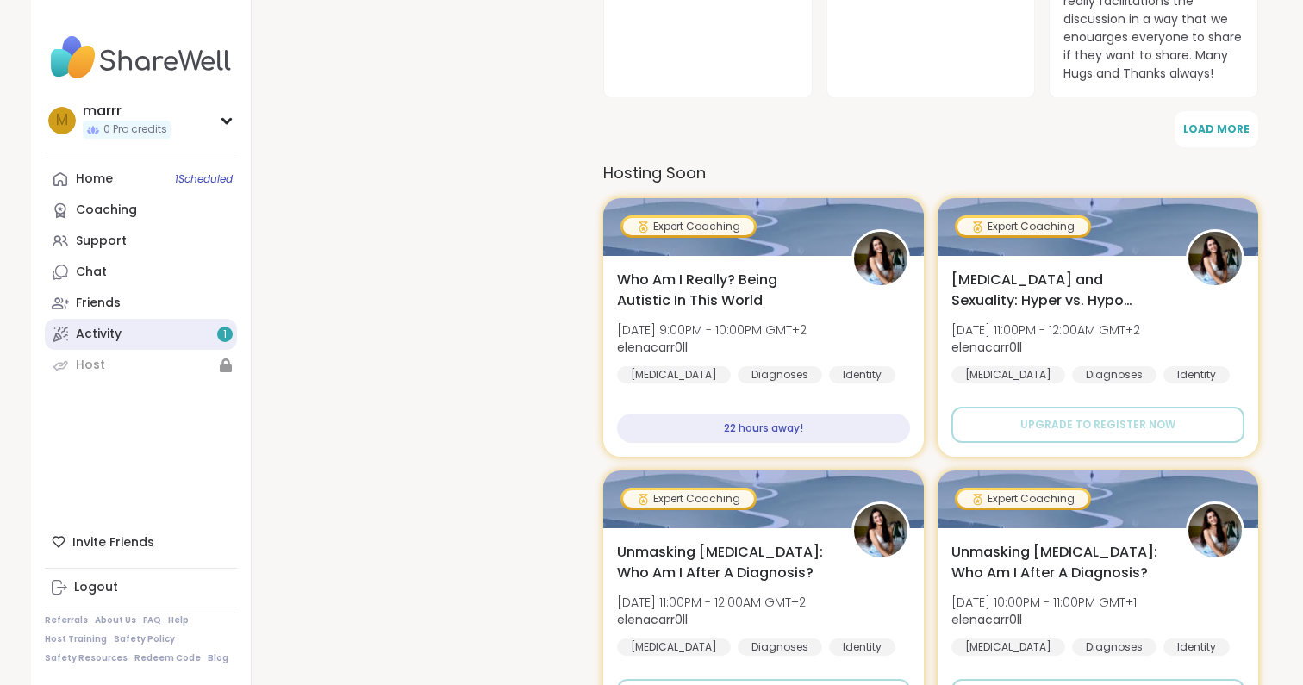
click at [172, 336] on link "Activity 1" at bounding box center [141, 334] width 192 height 31
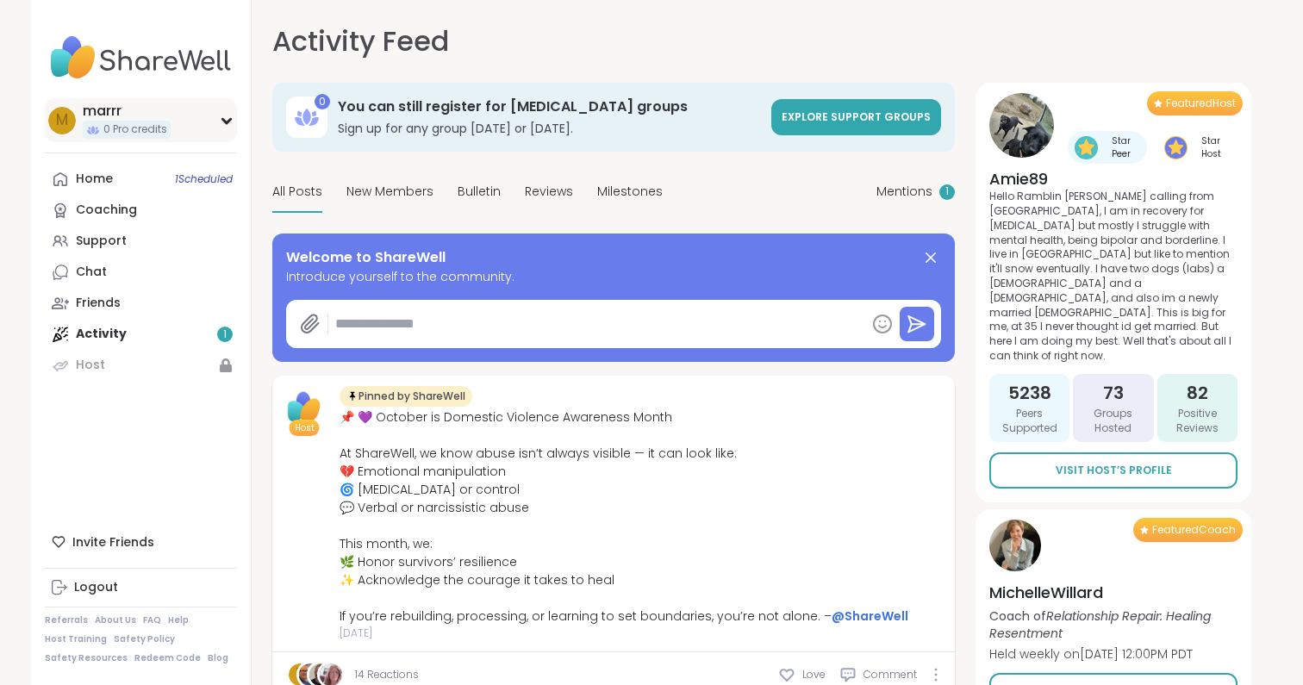
click at [112, 114] on div "marrr" at bounding box center [127, 111] width 88 height 19
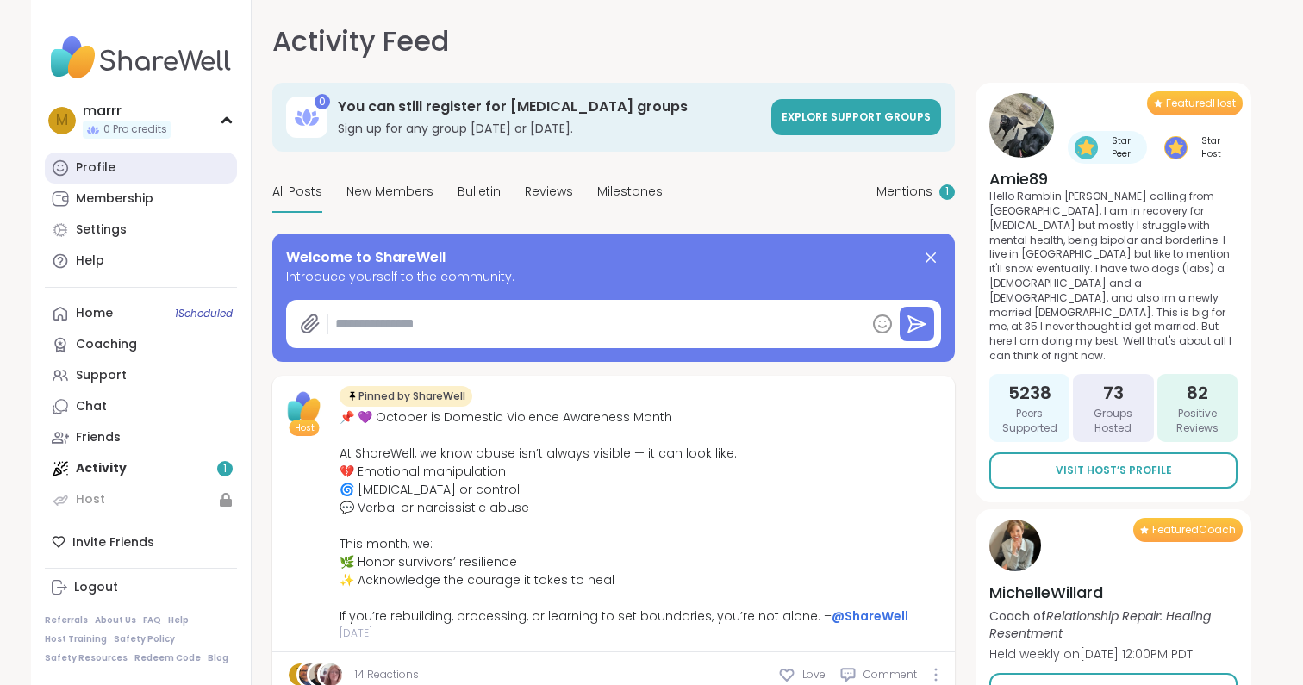
click at [110, 161] on div "Profile" at bounding box center [96, 167] width 40 height 17
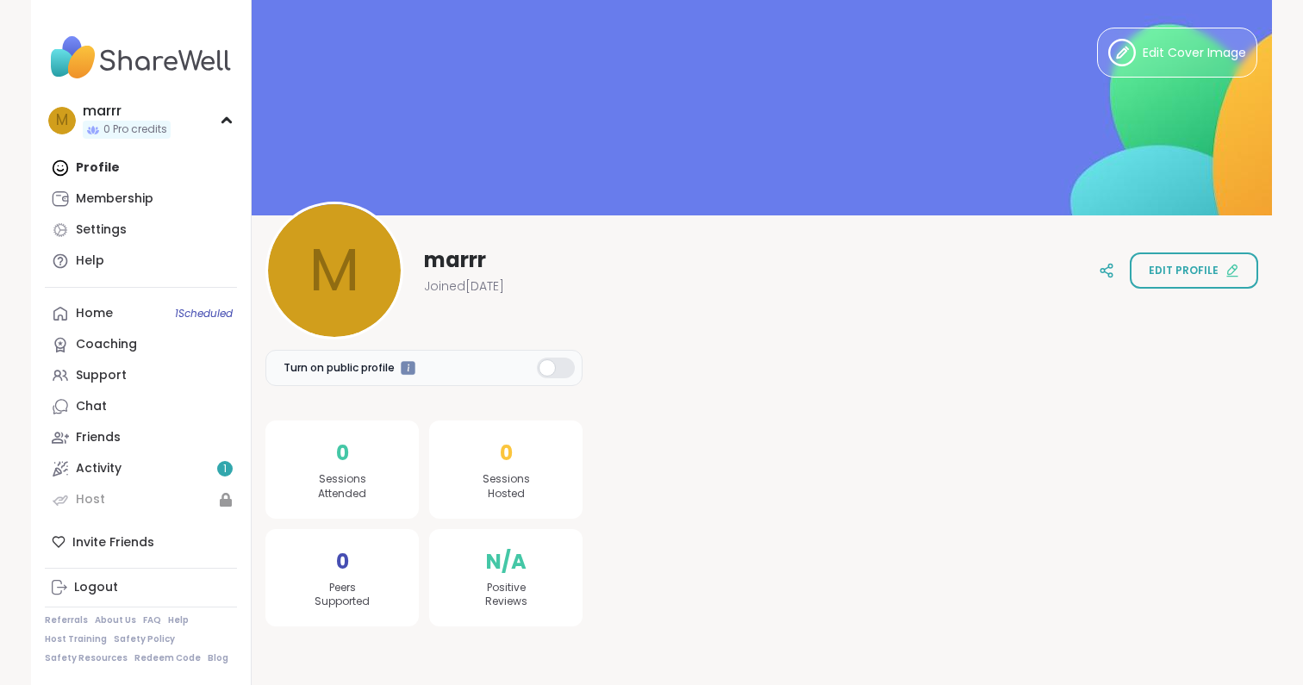
click at [662, 271] on div "m marrr Joined [DATE] Edit profile" at bounding box center [761, 271] width 993 height 138
click at [1171, 275] on span "Edit profile" at bounding box center [1184, 271] width 70 height 16
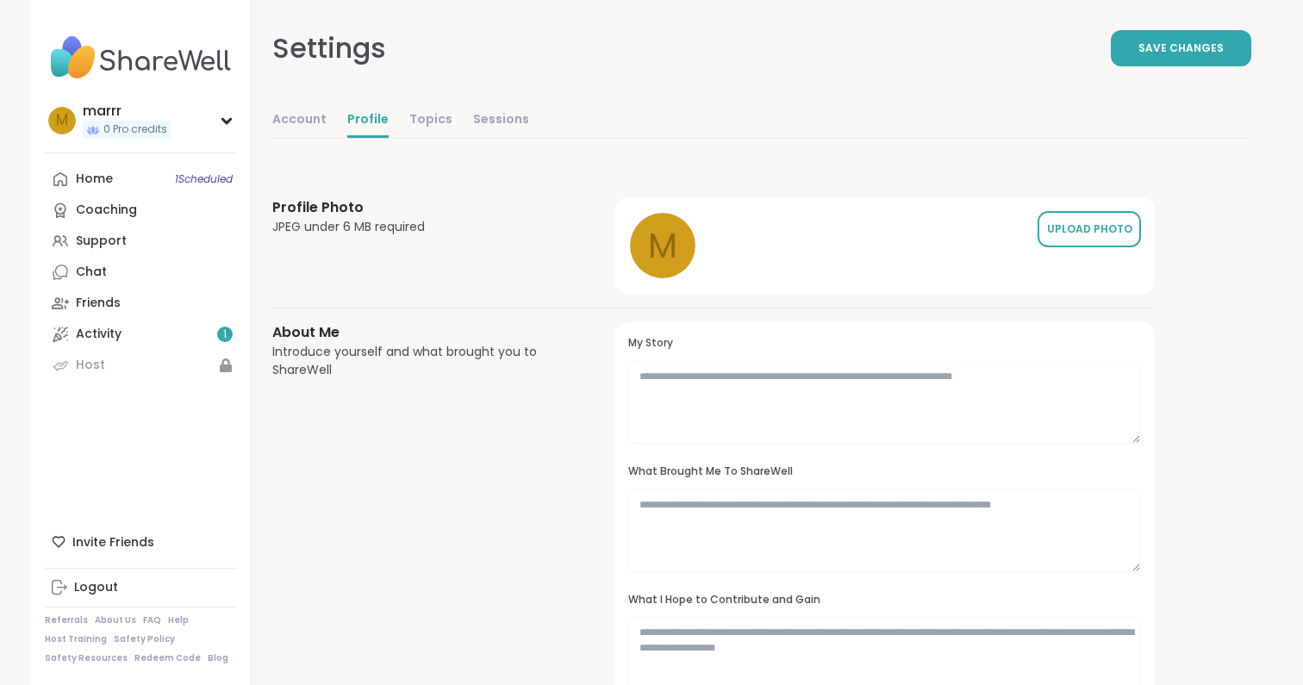
click at [1091, 223] on div "UPLOAD PHOTO" at bounding box center [1089, 230] width 86 height 16
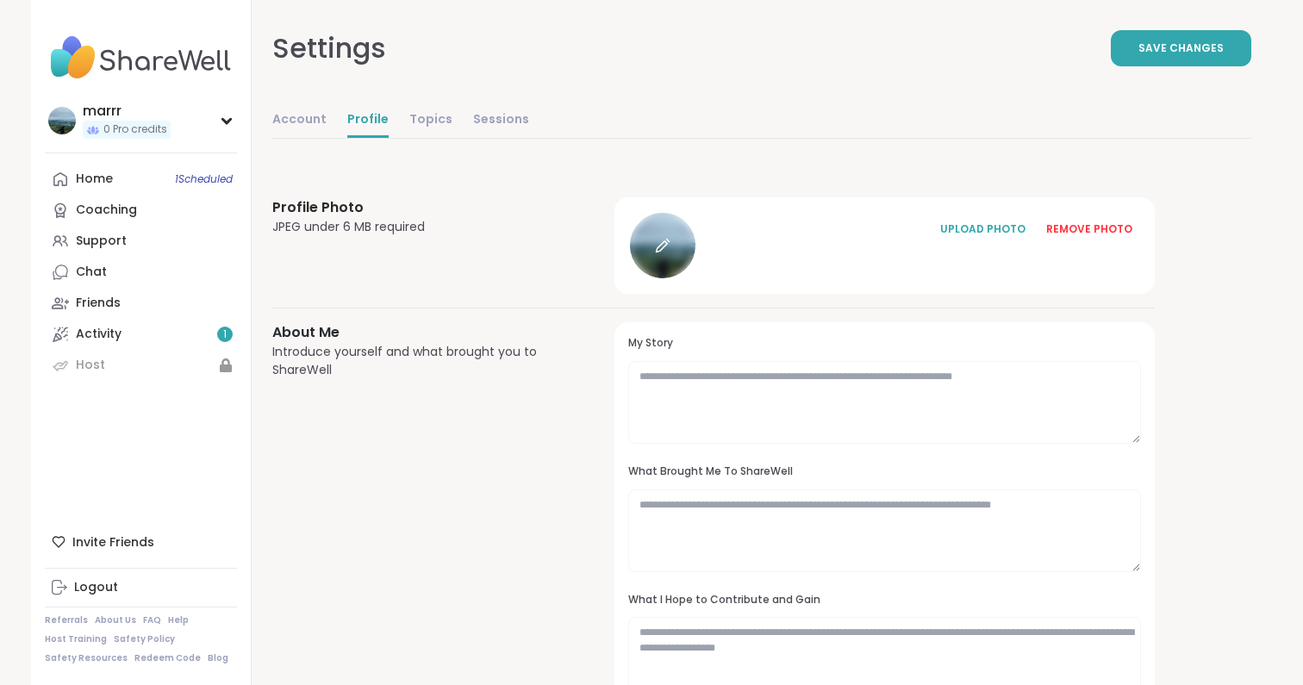
click at [664, 238] on icon at bounding box center [663, 246] width 16 height 16
click at [1096, 229] on div "REMOVE PHOTO" at bounding box center [1089, 230] width 86 height 16
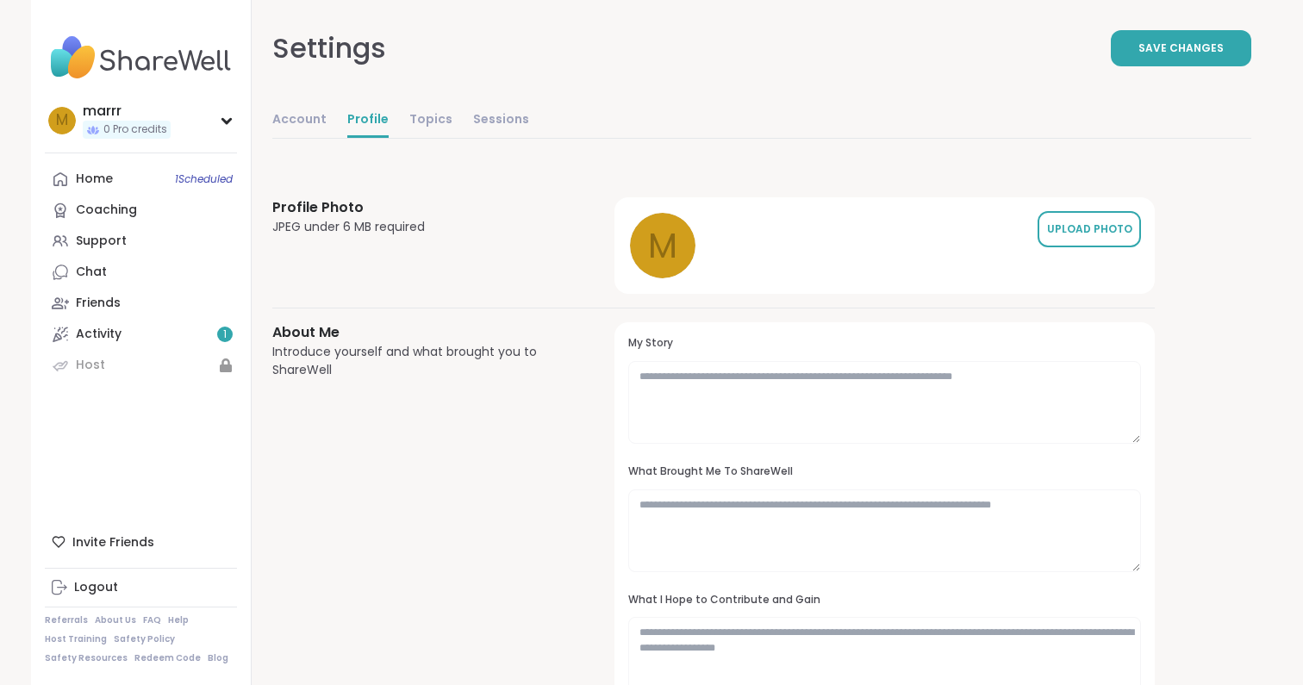
click at [1089, 228] on div "UPLOAD PHOTO" at bounding box center [1089, 230] width 86 height 16
click at [123, 271] on link "Chat" at bounding box center [141, 272] width 192 height 31
